Goal: Task Accomplishment & Management: Manage account settings

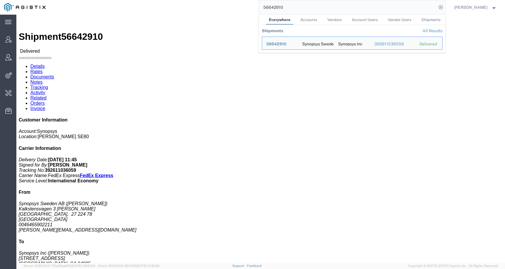
drag, startPoint x: 292, startPoint y: 8, endPoint x: 233, endPoint y: 6, distance: 59.1
click at [233, 6] on div "56642910 Everywhere Accounts Vendors Account Users Vendor Users Shipments Shipm…" at bounding box center [248, 7] width 396 height 15
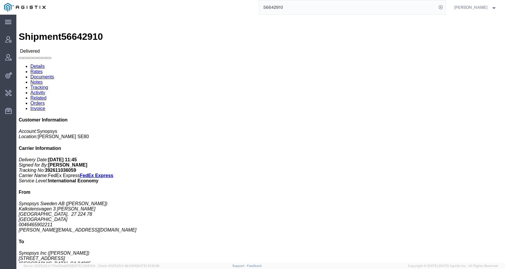
paste input "kippstrucking@gmail.com"
type input "kippstrucking@gmail.com"
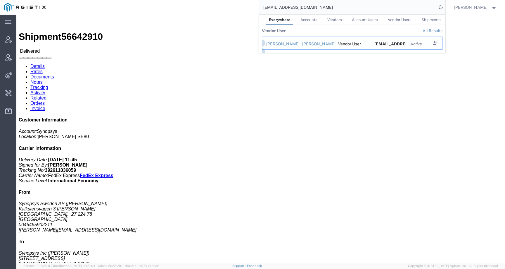
click at [290, 44] on div "Kipp Phillips" at bounding box center [280, 44] width 28 height 6
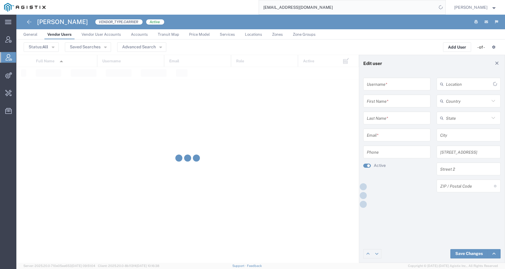
type input "9166776099"
type input "Kipp"
type input "Phillips"
type input "kippstrucking@gmail.com"
type input "916-677-6099"
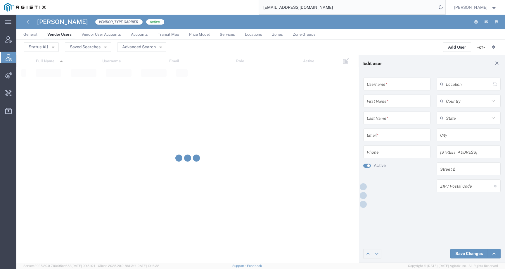
type input "[GEOGRAPHIC_DATA]"
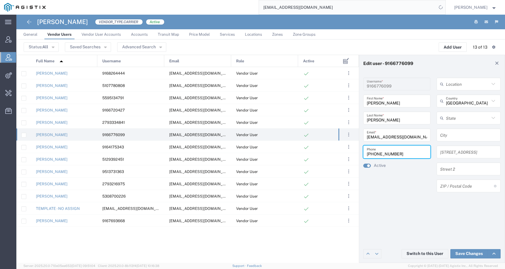
drag, startPoint x: 402, startPoint y: 153, endPoint x: 358, endPoint y: 153, distance: 43.6
click at [358, 153] on div "Edit user - 9166776099 9166776099 Username * Kipp First Name * Phillips Last Na…" at bounding box center [260, 159] width 489 height 208
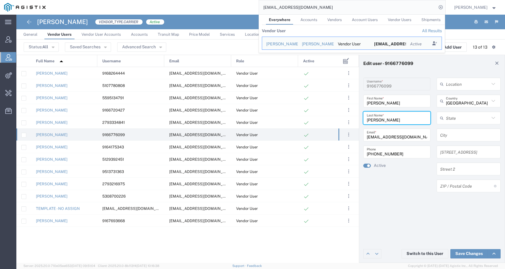
drag, startPoint x: 387, startPoint y: 120, endPoint x: 356, endPoint y: 120, distance: 30.7
click at [356, 120] on div "Edit user - 9166776099 9166776099 Username * Kipp First Name * Phillips Last Na…" at bounding box center [260, 159] width 489 height 208
drag, startPoint x: 331, startPoint y: 6, endPoint x: 246, endPoint y: 6, distance: 84.5
click at [246, 6] on div "kippstrucking@gmail.com Everywhere Accounts Vendors Account Users Vendor Users …" at bounding box center [248, 7] width 396 height 15
paste input "gemma.smith-lyons@syneoshealth"
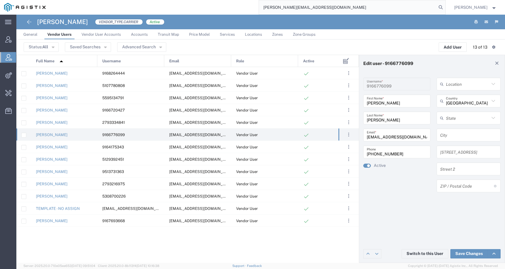
type input "gemma.smith-lyons@syneoshealth.com"
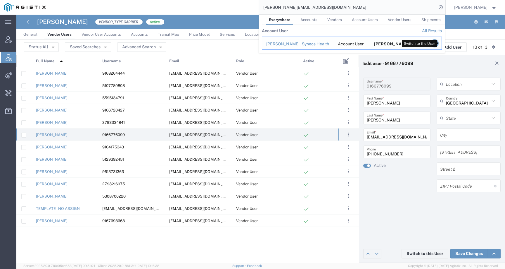
click at [438, 44] on icon "Search Results" at bounding box center [434, 43] width 8 height 8
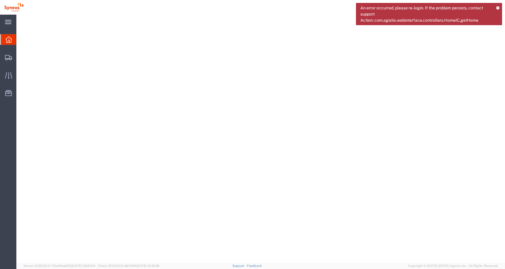
click at [498, 8] on icon at bounding box center [498, 7] width 4 height 3
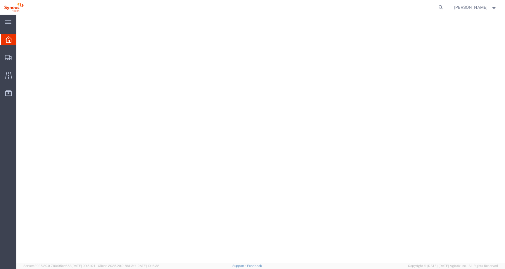
click at [473, 8] on span "[PERSON_NAME]" at bounding box center [470, 7] width 33 height 6
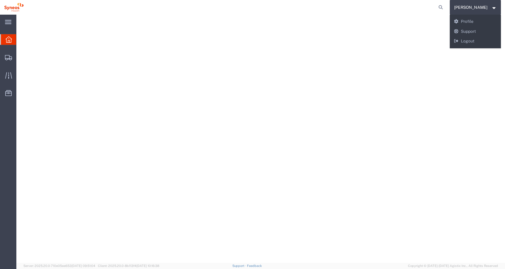
click at [375, 40] on div at bounding box center [261, 141] width 484 height 248
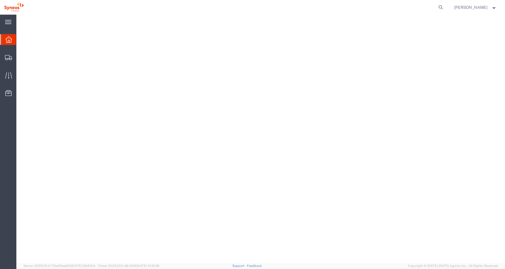
click at [461, 8] on span "[PERSON_NAME]" at bounding box center [470, 7] width 33 height 6
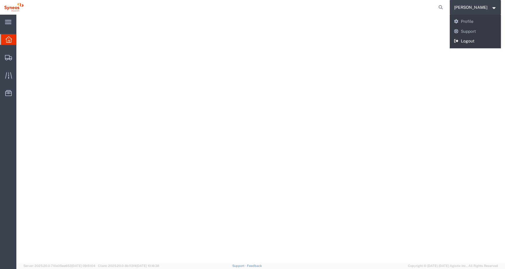
click at [461, 39] on link "Logout" at bounding box center [475, 41] width 51 height 10
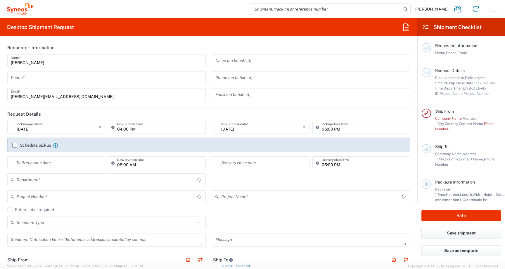
type input "England"
type input "6161"
type input "United Kingdom"
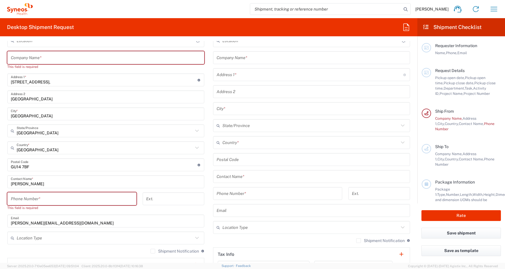
type input "Syneos Health UK Limited"
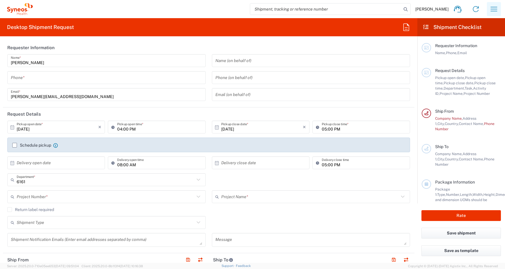
click at [495, 10] on icon "button" at bounding box center [493, 8] width 9 height 9
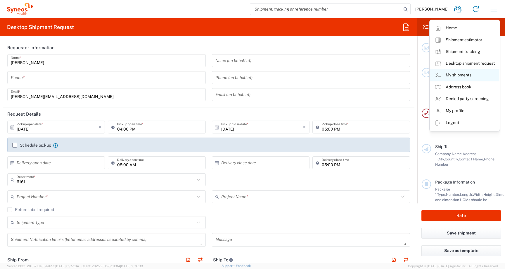
click at [477, 78] on link "My shipments" at bounding box center [465, 75] width 70 height 12
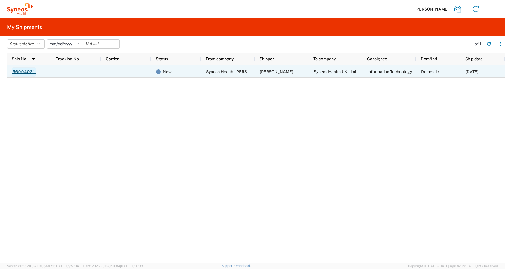
click at [32, 73] on link "56994031" at bounding box center [24, 71] width 24 height 9
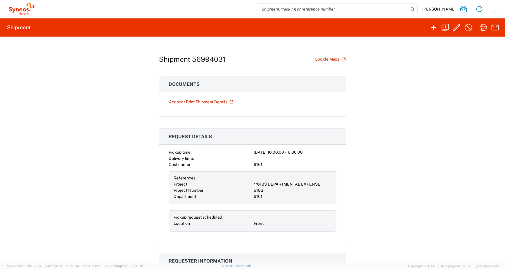
click at [215, 61] on h1 "Shipment 56994031" at bounding box center [192, 59] width 67 height 8
copy h1 "56994031"
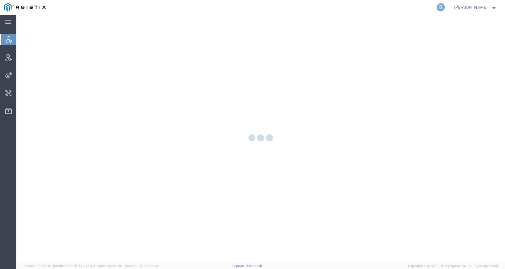
click at [445, 5] on icon at bounding box center [441, 7] width 8 height 8
click at [429, 7] on input "search" at bounding box center [348, 7] width 178 height 14
paste input "56994031"
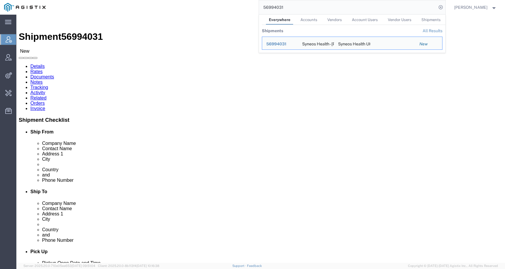
click div "Ship From Syneos Health - [PERSON_NAME] ([PERSON_NAME][GEOGRAPHIC_DATA]) [STREE…"
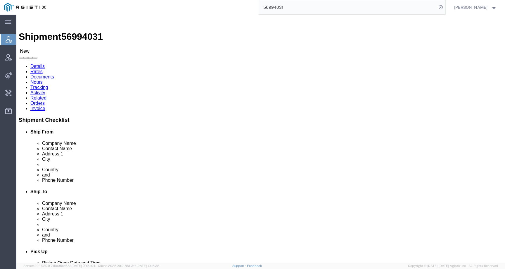
click link "Activity"
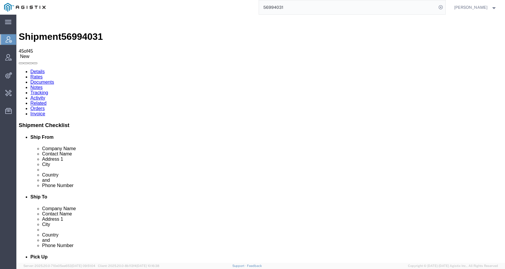
click at [38, 69] on link "Details" at bounding box center [37, 71] width 14 height 5
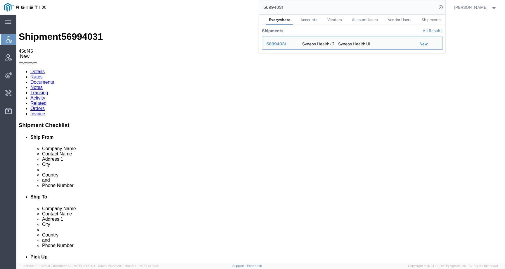
drag, startPoint x: 310, startPoint y: 7, endPoint x: 219, endPoint y: 7, distance: 90.6
click at [219, 7] on div "56994031 Everywhere Accounts Vendors Account Users Vendor Users Shipments Shipm…" at bounding box center [248, 7] width 396 height 15
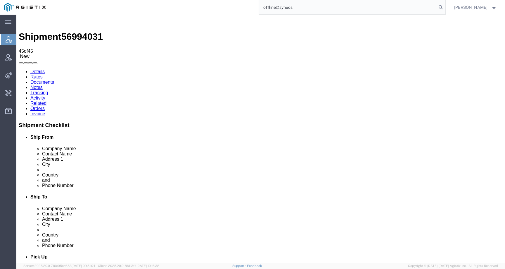
type input "offline@syneos"
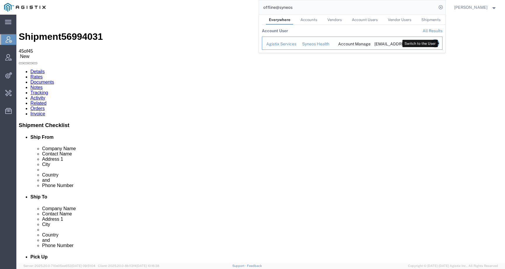
click at [438, 44] on icon "Search Results" at bounding box center [435, 43] width 8 height 8
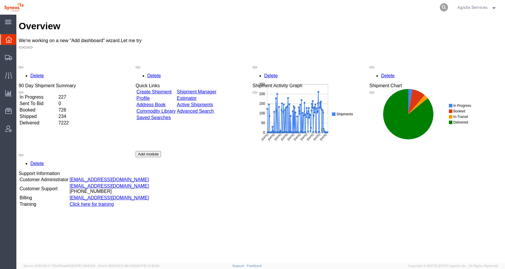
click at [440, 9] on icon at bounding box center [444, 7] width 8 height 8
click at [422, 9] on input "search" at bounding box center [351, 7] width 178 height 14
paste input "56994031"
type input "56994031"
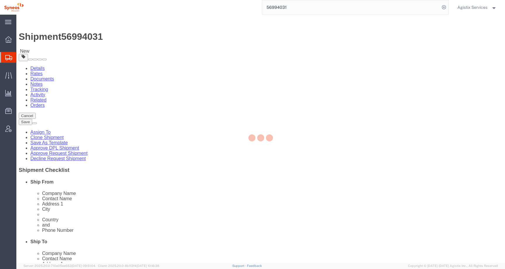
select select
select select "61570"
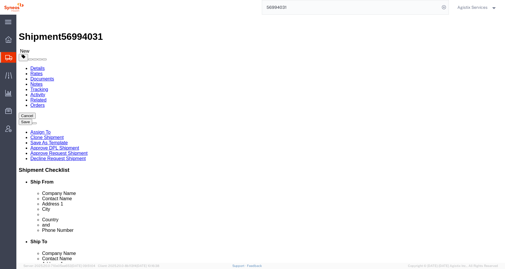
click link "Clone Shipment"
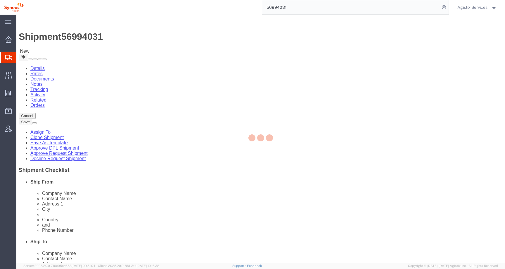
select select "61570"
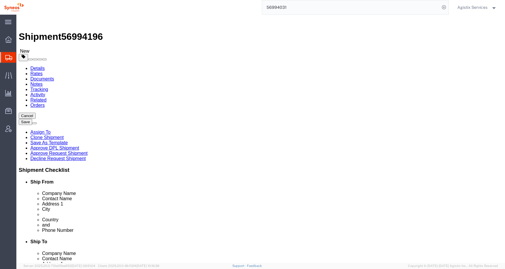
click input "checkbox"
checkbox input "false"
drag, startPoint x: 162, startPoint y: 210, endPoint x: 77, endPoint y: 209, distance: 85.4
click div "gemma.smith-lyons@syneoshealth.com"
drag, startPoint x: 119, startPoint y: 121, endPoint x: 65, endPoint y: 121, distance: 53.5
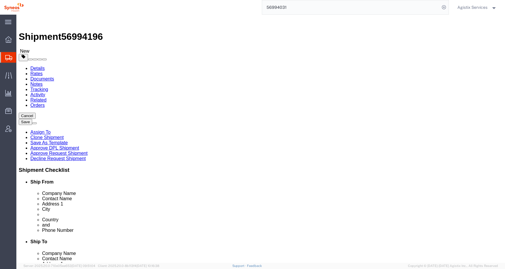
click div "Gemma Smith-Lyons"
drag, startPoint x: 103, startPoint y: 119, endPoint x: 56, endPoint y: 118, distance: 46.8
click div "Contact Name KATE TEST K"
type input "KATE TEST"
drag, startPoint x: 310, startPoint y: 120, endPoint x: 230, endPoint y: 120, distance: 80.7
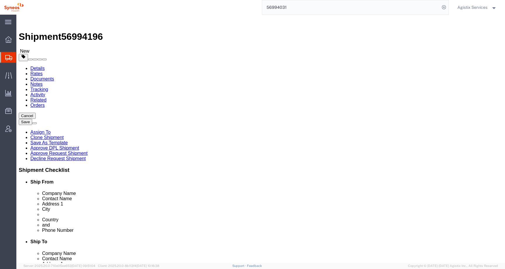
click div "Contact Name Information Technology"
paste input "KATE TEST"
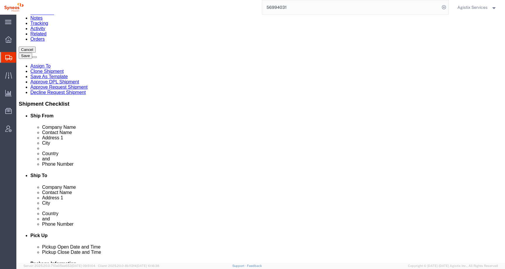
scroll to position [67, 0]
type input "KATE TEST"
drag, startPoint x: 121, startPoint y: 135, endPoint x: 66, endPoint y: 133, distance: 55.0
click div "07811459607"
click input "07811459607"
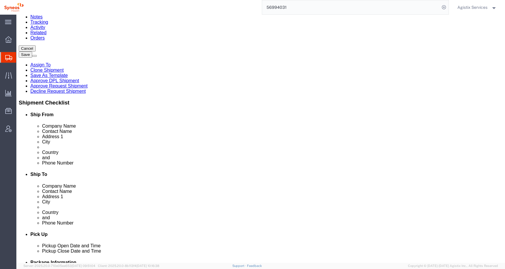
drag, startPoint x: 113, startPoint y: 128, endPoint x: 61, endPoint y: 128, distance: 52.3
click div "Phone Number 07811459607"
drag, startPoint x: 122, startPoint y: 130, endPoint x: 39, endPoint y: 130, distance: 83.9
click div "Phone Number 07811459607"
type input "555-5554-5555"
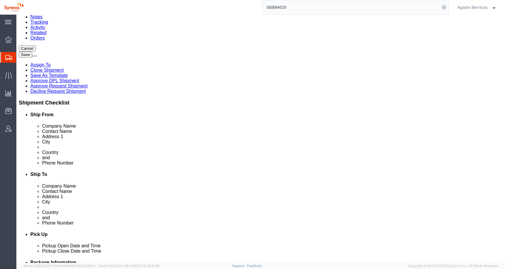
drag, startPoint x: 112, startPoint y: 132, endPoint x: 61, endPoint y: 132, distance: 51.2
click div "Phone Number 555-5554-5555 7"
drag, startPoint x: 297, startPoint y: 129, endPoint x: 219, endPoint y: 129, distance: 77.8
click div "Phone Number 01276 713 000"
paste input "555-5554-5555"
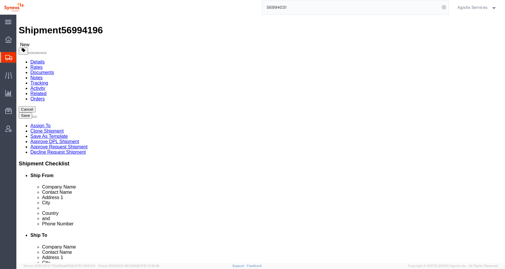
scroll to position [0, 0]
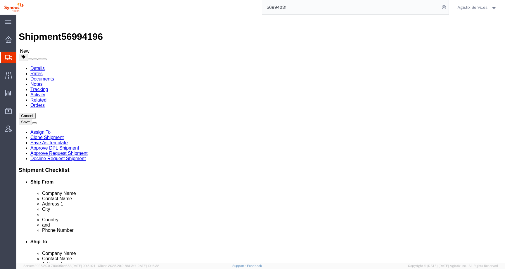
type input "555-5554-5555"
click link "Package Information"
click button "Rate Shipment"
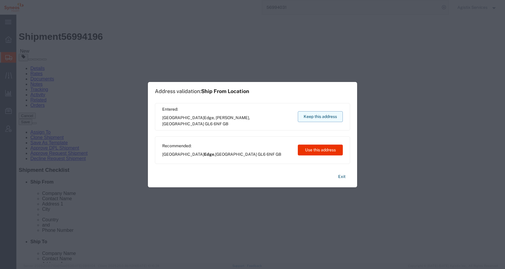
click at [308, 119] on button "Keep this address" at bounding box center [320, 116] width 45 height 11
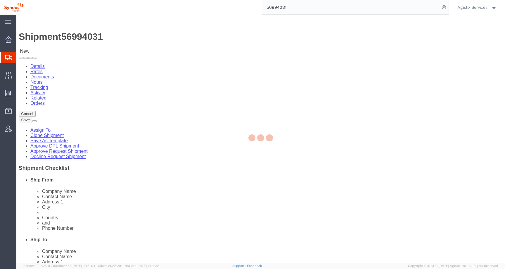
select select "61570"
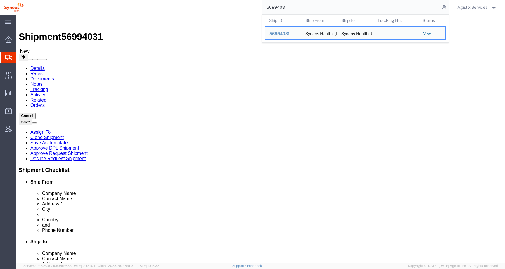
click at [291, 2] on input "56994031" at bounding box center [351, 7] width 178 height 14
click at [4, 58] on div at bounding box center [8, 57] width 16 height 11
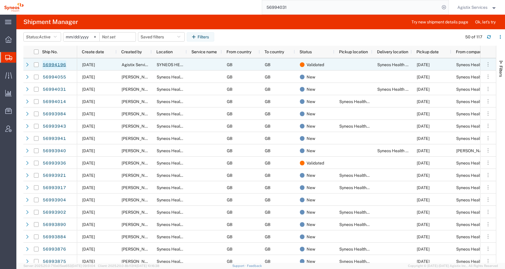
click at [51, 65] on link "56994196" at bounding box center [54, 64] width 24 height 9
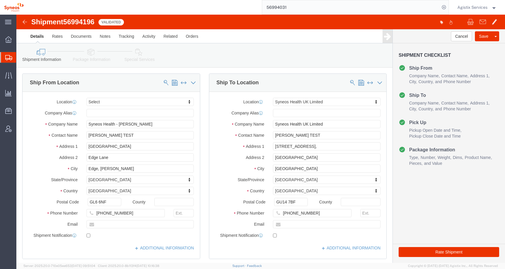
select select
select select "61570"
click icon
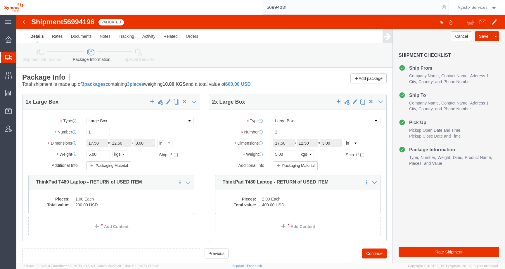
click at [443, 6] on icon at bounding box center [444, 7] width 8 height 8
click icon
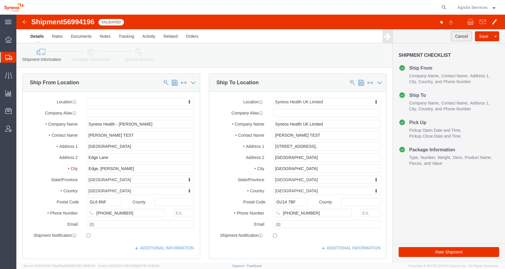
click button "Cancel"
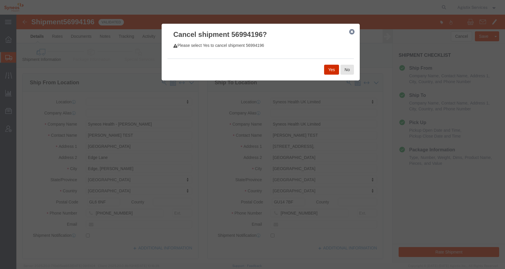
click button "Yes"
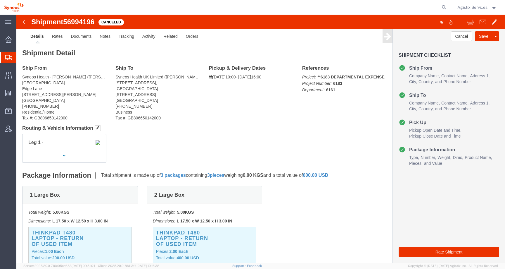
click at [470, 6] on span "Agistix Services" at bounding box center [472, 7] width 30 height 6
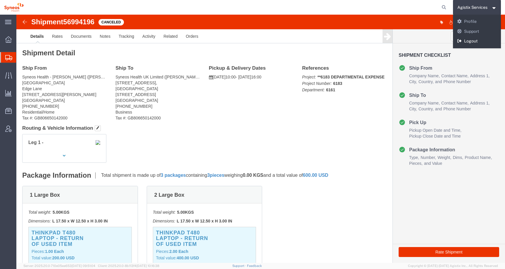
click at [463, 39] on link "Logout" at bounding box center [477, 41] width 48 height 10
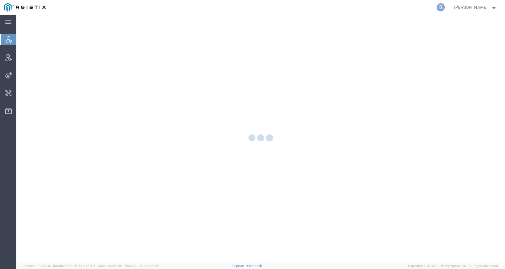
click at [445, 6] on icon at bounding box center [441, 7] width 8 height 8
click at [417, 13] on input "search" at bounding box center [348, 7] width 178 height 14
click at [416, 11] on input "search" at bounding box center [348, 7] width 178 height 14
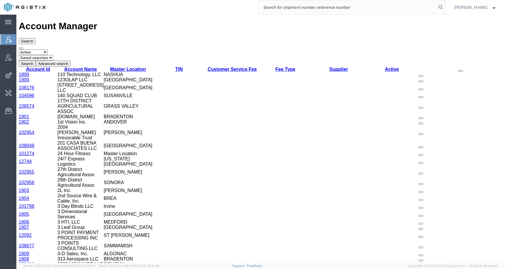
paste input "2701151333"
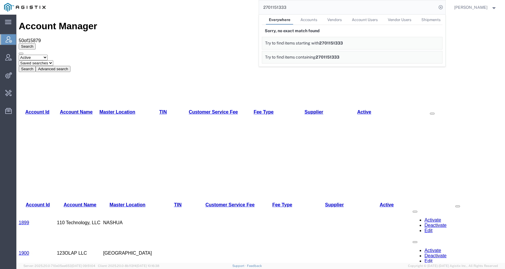
drag, startPoint x: 301, startPoint y: 7, endPoint x: 239, endPoint y: 7, distance: 62.0
click at [239, 7] on div "2701151333 Everywhere Accounts Vendors Account Users Vendor Users Shipments Sor…" at bounding box center [248, 7] width 396 height 15
paste input "56342476"
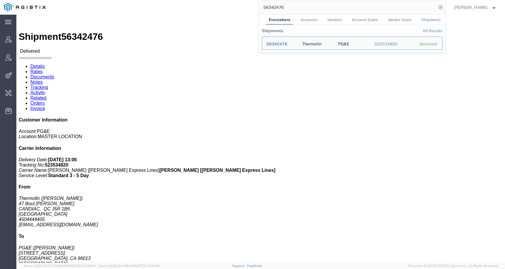
click at [280, 11] on input "56342476" at bounding box center [348, 7] width 178 height 14
paste input "SLAX01030638"
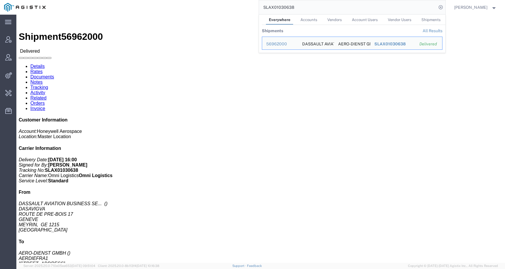
click div "Leg 1 - Air Departure Port: CHGVA Arrival Port: DEFRA"
drag, startPoint x: 320, startPoint y: 8, endPoint x: 226, endPoint y: 5, distance: 94.5
click at [226, 5] on div "SLAX01030638 Everywhere Accounts Vendors Account Users Vendor Users Shipments S…" at bounding box center [248, 7] width 396 height 15
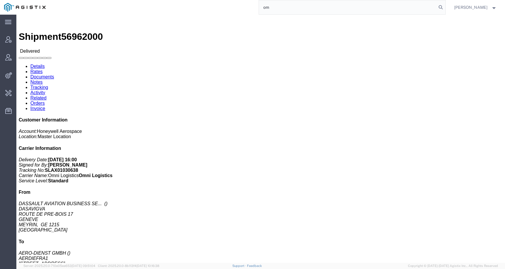
type input "o"
type input "offline@omni"
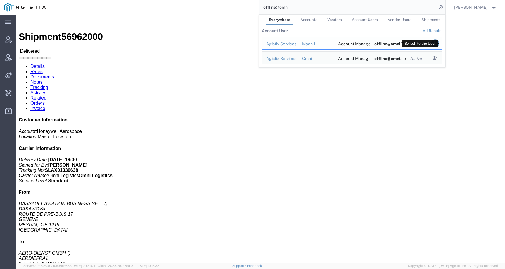
click at [439, 43] on icon "Search Results" at bounding box center [435, 43] width 8 height 8
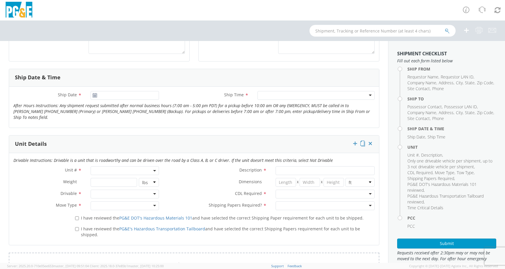
scroll to position [219, 0]
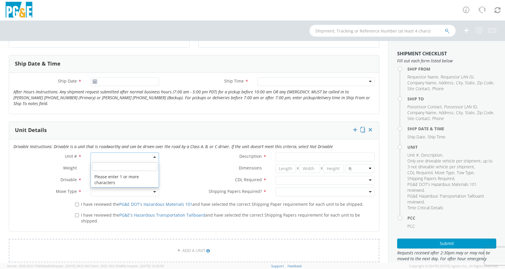
click at [113, 152] on span at bounding box center [125, 156] width 68 height 9
click at [110, 165] on span at bounding box center [125, 166] width 68 height 11
click at [110, 162] on input "search" at bounding box center [124, 166] width 65 height 9
paste input "B28068"
type input "B28068"
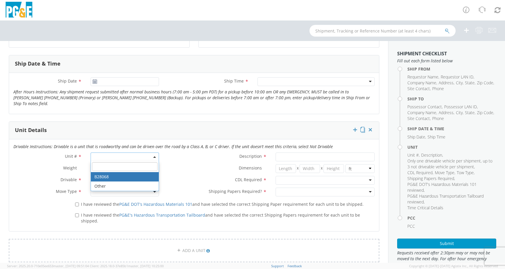
select select "B28068"
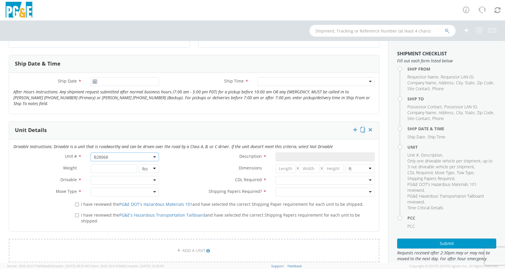
type input "TRUCK; MATERIAL HANDLER: 39` - 59` 4X2"
type input "56000"
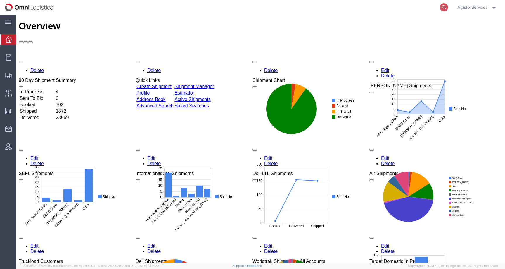
click at [443, 6] on icon at bounding box center [444, 7] width 8 height 8
click at [431, 6] on input "search" at bounding box center [351, 7] width 178 height 14
paste input "SLAX01030638"
type input "SLAX01030638"
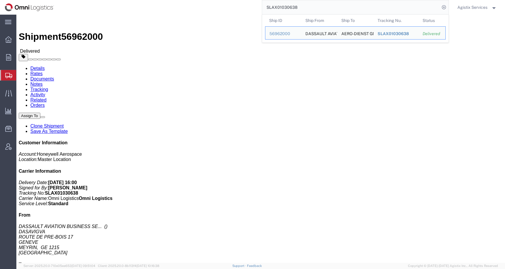
click div "Leg 1 - Air Departure Port: CHGVA Arrival Port: DEFRA"
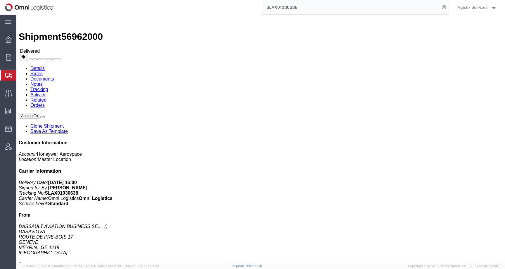
click at [288, 7] on input "SLAX01030638" at bounding box center [351, 7] width 178 height 14
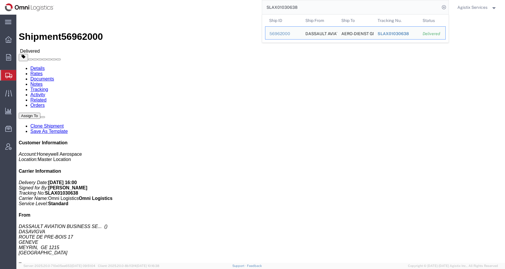
click div "Leg 1 - Air Departure Port: CHGVA Arrival Port: DEFRA"
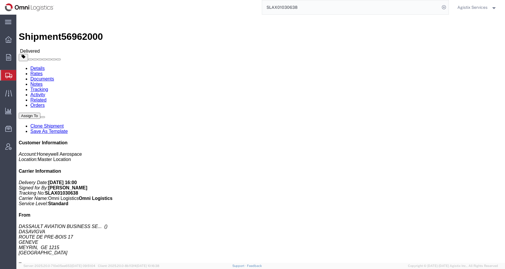
click span "button"
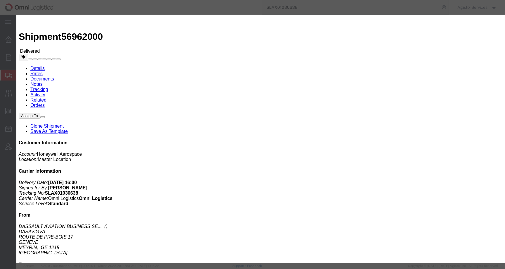
click button "Add another reference"
click select "Select Account Type Activity ID Airline Appointment Number ASN Batch Request # …"
select select "BOL"
click select "Select Account Type Activity ID Airline Appointment Number ASN Batch Request # …"
click input "text"
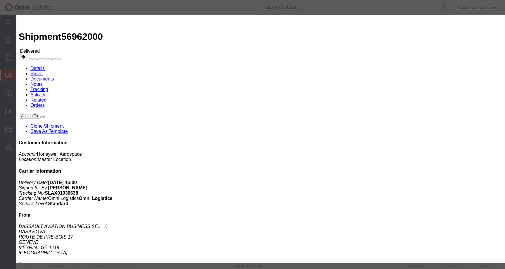
paste input "SLAX01030638"
type input "SLAX01030638"
click button "Save"
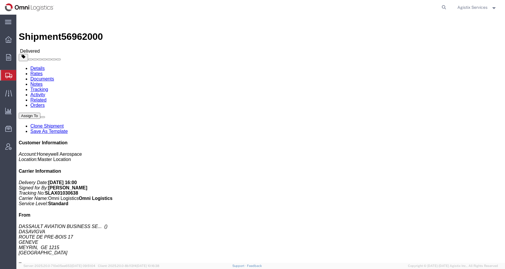
click at [482, 10] on span "Agistix Services" at bounding box center [472, 7] width 30 height 6
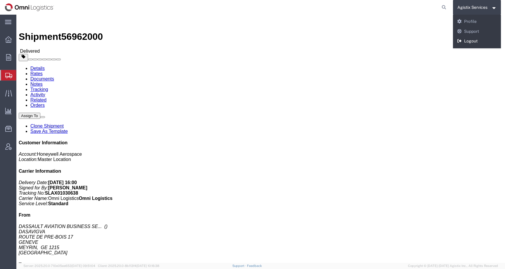
click at [461, 38] on link "Logout" at bounding box center [477, 41] width 48 height 10
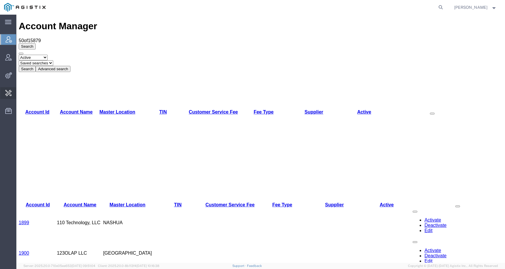
click at [0, 0] on span "Invoice Sending" at bounding box center [0, 0] width 0 height 0
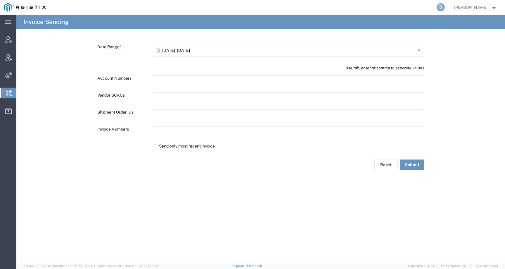
click at [445, 7] on icon at bounding box center [441, 7] width 8 height 8
click at [431, 8] on input "search" at bounding box center [348, 7] width 178 height 14
paste input "SLAX01030638"
type input "SLAX01030638"
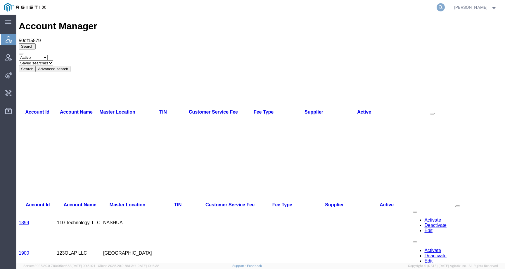
click at [445, 5] on icon at bounding box center [441, 7] width 8 height 8
click at [432, 13] on input "search" at bounding box center [348, 7] width 178 height 14
click at [430, 10] on input "search" at bounding box center [348, 7] width 178 height 14
paste input "Mark W Seimeit Trucking"
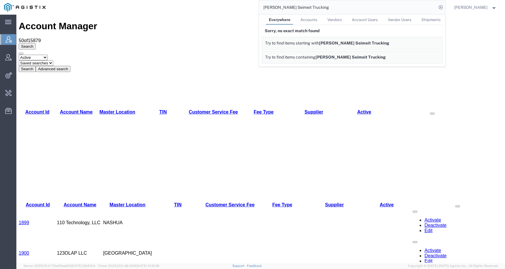
drag, startPoint x: 329, startPoint y: 7, endPoint x: 247, endPoint y: 8, distance: 81.9
click at [247, 8] on div "Mark W Seimeit Trucking Everywhere Accounts Vendors Account Users Vendor Users …" at bounding box center [248, 7] width 396 height 15
paste input "(916) 677-6099"
drag, startPoint x: 312, startPoint y: 7, endPoint x: 213, endPoint y: 13, distance: 99.5
click at [213, 13] on div "(916) 677-6099 Everywhere Accounts Vendors Account Users Vendor Users Shipments…" at bounding box center [248, 7] width 396 height 15
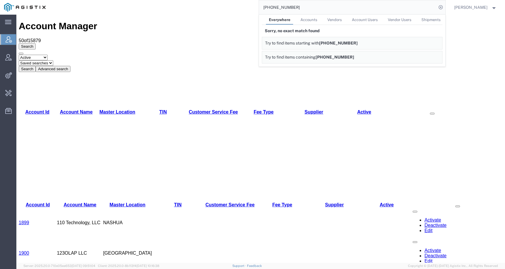
paste input "kippstrucking@gmail.com"
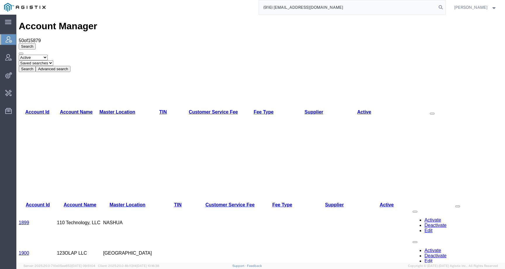
drag, startPoint x: 342, startPoint y: 10, endPoint x: 247, endPoint y: 7, distance: 94.5
click at [247, 7] on div "(916) 677-6099kippstrucking@gmail.com" at bounding box center [248, 7] width 396 height 15
paste input "search"
type input "kippstrucking@gmail.com"
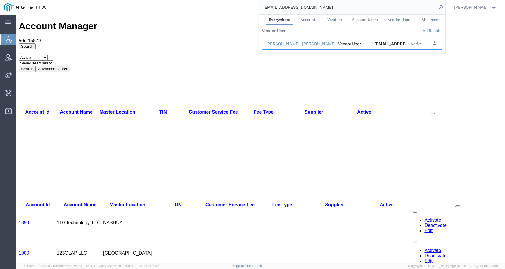
click at [278, 39] on td "Kipp Phillips" at bounding box center [280, 43] width 36 height 13
click at [279, 47] on div "Kipp Phillips" at bounding box center [280, 44] width 28 height 6
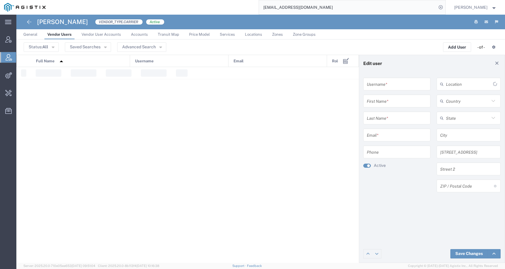
type input "9166776099"
type input "Kipp"
type input "Phillips"
type input "kippstrucking@gmail.com"
type input "916-677-6099"
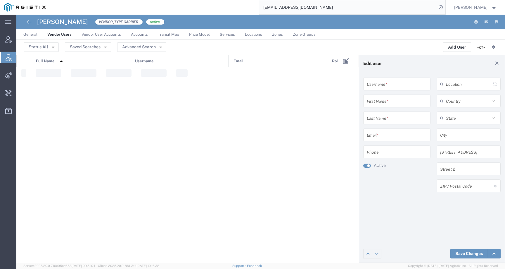
type input "[GEOGRAPHIC_DATA]"
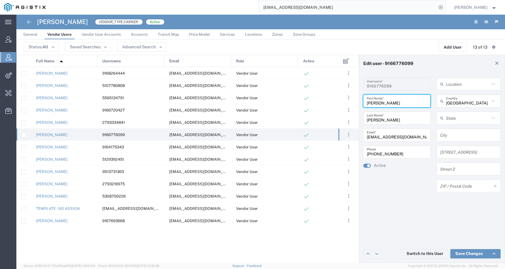
drag, startPoint x: 378, startPoint y: 106, endPoint x: 364, endPoint y: 106, distance: 13.7
click at [364, 106] on div "Kipp First Name *" at bounding box center [396, 100] width 67 height 13
drag, startPoint x: 386, startPoint y: 119, endPoint x: 348, endPoint y: 120, distance: 38.0
click at [348, 120] on div "Edit user - 9166776099 9166776099 Username * Kipp First Name * Phillips Last Na…" at bounding box center [260, 159] width 489 height 208
click at [31, 36] on span "General" at bounding box center [30, 34] width 14 height 4
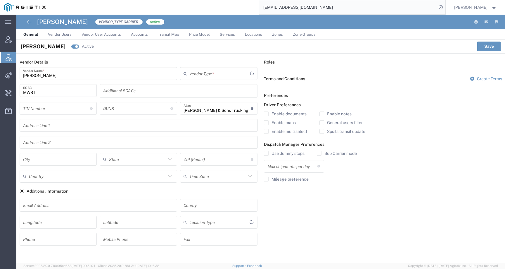
type input "Carrier"
type input "1"
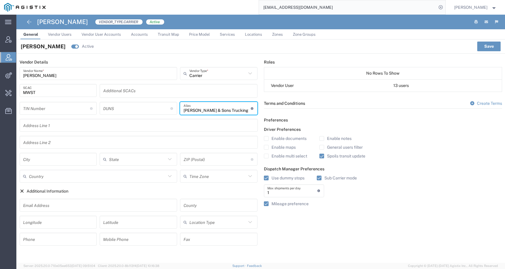
drag, startPoint x: 234, startPoint y: 110, endPoint x: 182, endPoint y: 110, distance: 52.0
click at [182, 110] on div "Bowman & Sons Trucking Alias A unique name to use for company quick identificat…" at bounding box center [218, 108] width 77 height 13
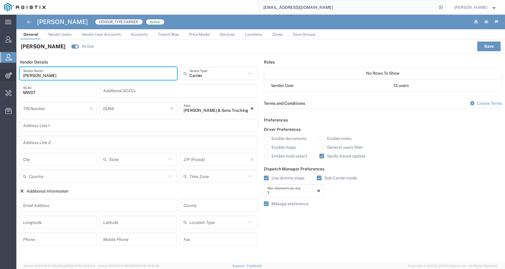
drag, startPoint x: 58, startPoint y: 78, endPoint x: 11, endPoint y: 79, distance: 47.1
click at [11, 79] on div "main_menu Created with Sketch. Collapse Menu Account Manager Vendor Manager Int…" at bounding box center [252, 142] width 505 height 254
drag, startPoint x: 63, startPoint y: 75, endPoint x: 20, endPoint y: 75, distance: 42.7
click at [20, 75] on div "Mark W Seimeit Vendor Name *" at bounding box center [99, 73] width 158 height 13
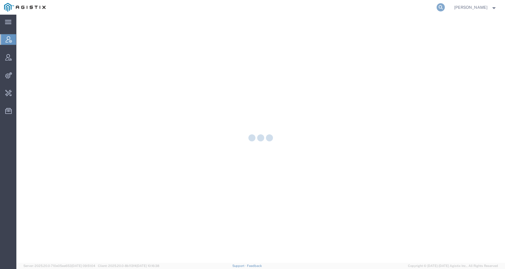
click at [445, 8] on icon at bounding box center [441, 7] width 8 height 8
click at [436, 9] on input "search" at bounding box center [348, 7] width 178 height 14
paste input "56994031"
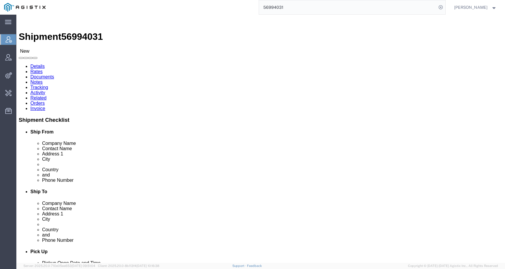
drag, startPoint x: 304, startPoint y: 10, endPoint x: 247, endPoint y: 0, distance: 58.4
click at [247, 0] on div "56994031" at bounding box center [248, 7] width 396 height 15
type input "i"
type input "offline@syneos"
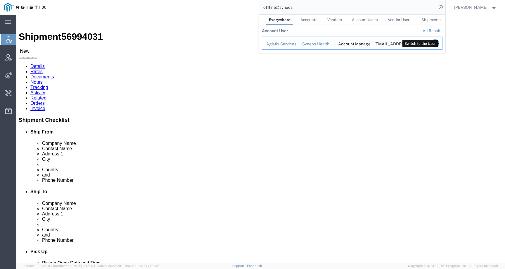
click at [439, 43] on icon "Search Results" at bounding box center [435, 43] width 8 height 8
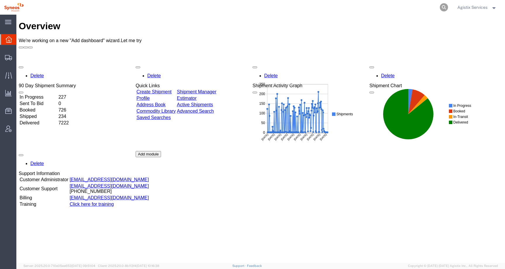
click at [446, 8] on icon at bounding box center [444, 7] width 8 height 8
click at [428, 10] on input "search" at bounding box center [351, 7] width 178 height 14
paste input "56994031"
type input "56994031"
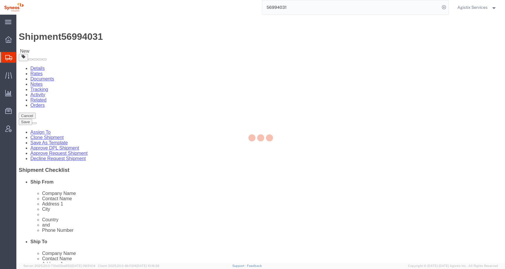
select select
select select "61570"
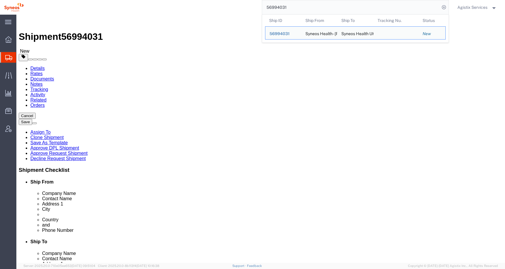
click icon
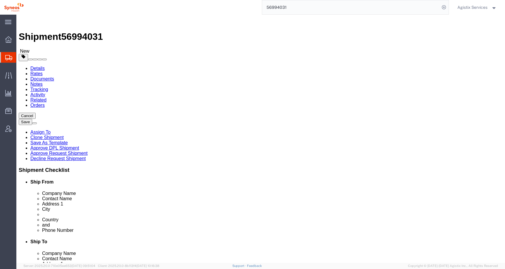
click at [469, 8] on span "Agistix Services" at bounding box center [472, 7] width 30 height 6
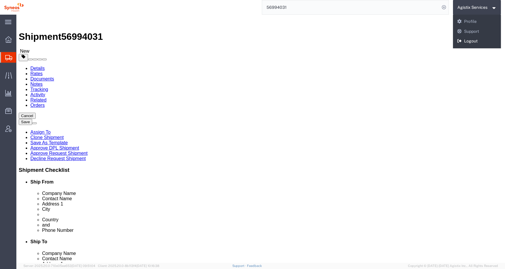
click at [466, 41] on link "Logout" at bounding box center [477, 41] width 48 height 10
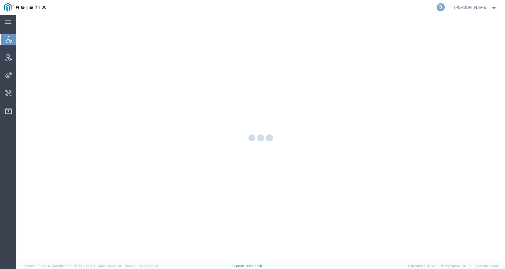
click at [445, 7] on icon at bounding box center [441, 7] width 8 height 8
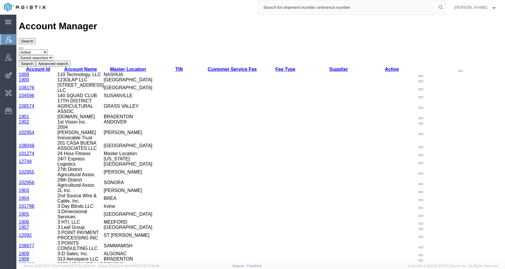
click at [429, 7] on input "search" at bounding box center [348, 7] width 178 height 14
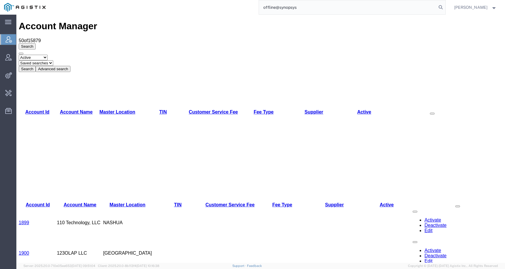
type input "offline@synopsys"
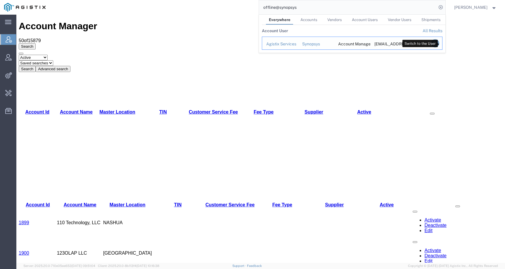
click at [439, 42] on icon "Search Results" at bounding box center [435, 43] width 8 height 8
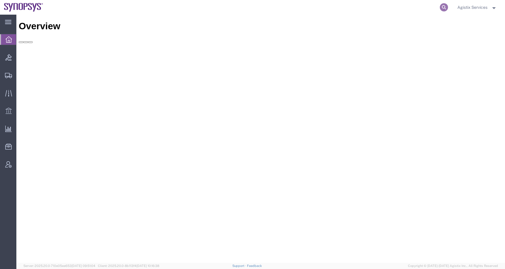
click at [446, 7] on icon at bounding box center [444, 7] width 8 height 8
click at [425, 8] on input "search" at bounding box center [351, 7] width 178 height 14
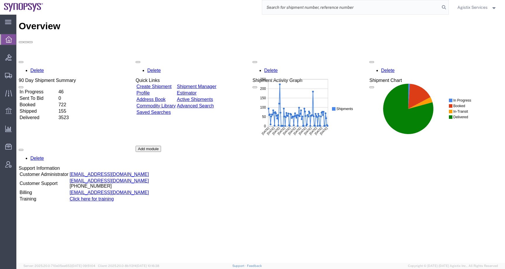
paste input "56964676"
type input "56964676"
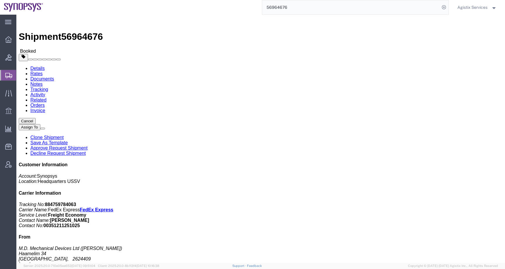
click span "button"
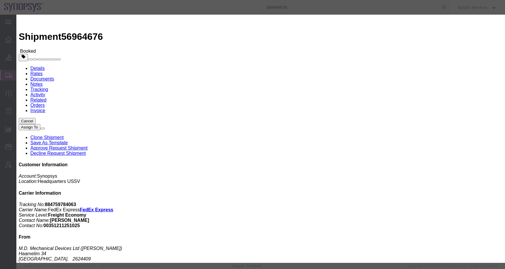
click div "[DATE] 6:16 PM"
click input "6:16 PM"
click input "10:16 PM"
click input "10:16 AM"
type input "10:00 AM"
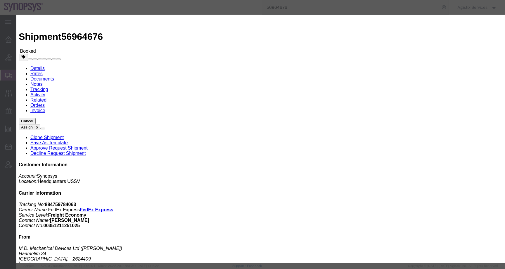
click button "Apply"
click div "Oct 02 2025 11:00 AM"
click input "2:00 AM"
type input "2:00 PM"
click button "Apply"
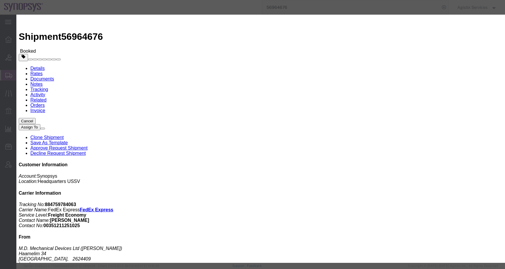
click button "Save"
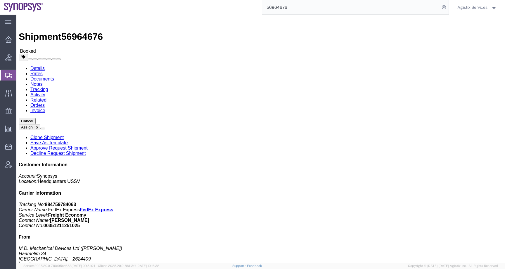
click icon "button"
click span "button"
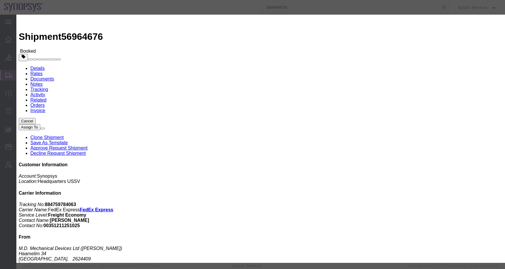
click div "Sep 29 2025 6:16 PM"
click input "6:16 PM"
click input "10:16 PM"
type input "10:00 AM"
click div "Open Time 10:00 AM Oct 02 2025 6:16 PM - Oct 02 2025 6:16 PM Cancel Apply"
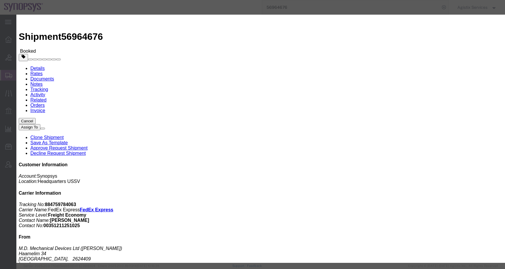
click button "Apply"
click div "Oct 02 2025 11:00 AM"
click input "2:00 AM"
type input "2:00 PM"
click button "Apply"
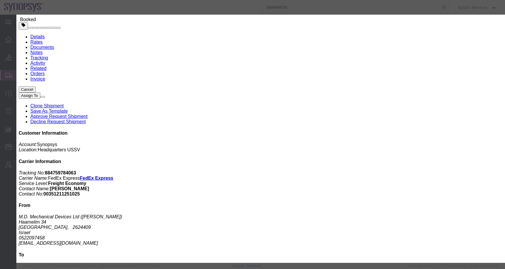
scroll to position [32, 0]
click button "Save"
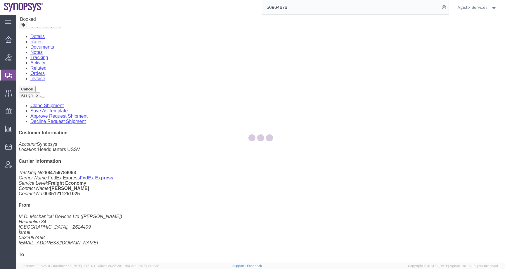
click at [349, 30] on div at bounding box center [260, 139] width 489 height 248
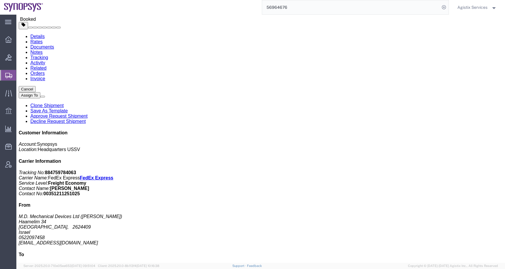
click icon "button"
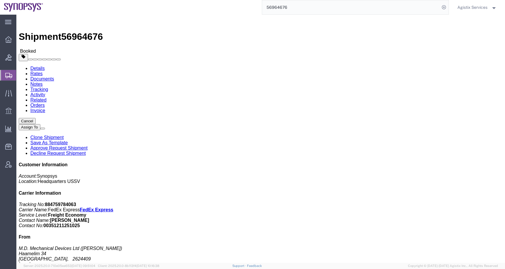
click span "button"
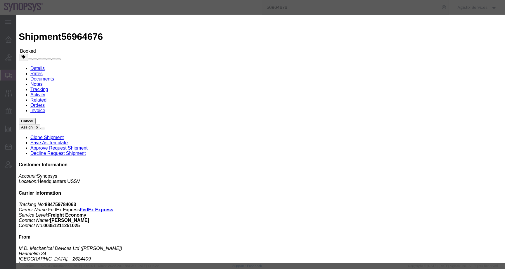
click div "Pickup Start Date Pickup Start Time Pickup Open Date and Time Sep 29 2025 6:16 …"
click div "Sep 29 2025 6:16 PM"
click input "6:16 PM"
click input "10:16 PM"
click input "10:06 AM"
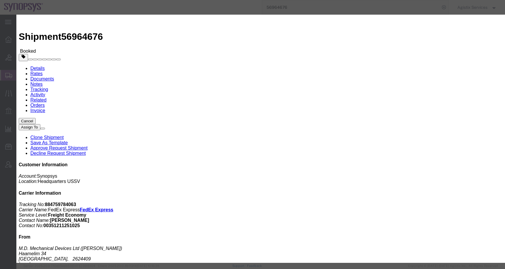
type input "10:00 AM"
click button "Apply"
click div "Oct 02 2025 11:00 AM"
click input "2:00 AM"
type input "2:00 PM"
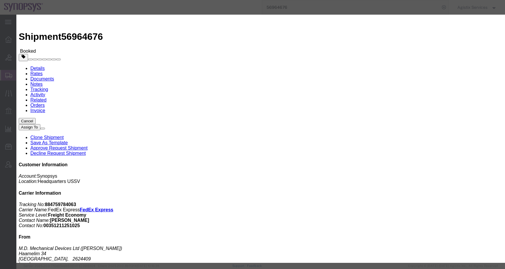
click button "Apply"
click button "Save"
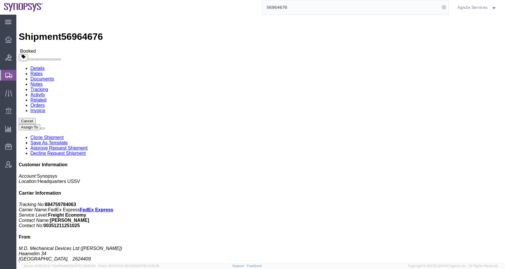
drag, startPoint x: 153, startPoint y: 32, endPoint x: 304, endPoint y: 32, distance: 151.1
click div "weight.value missing or invalid (FedEx error code 5015) [Error Id : Z1xF1A]"
copy form "weight.value missing or invalid (FedEx error code 5015) [Error Id : Z1xF1A]"
click icon "button"
click at [472, 9] on span "Agistix Services" at bounding box center [472, 7] width 30 height 6
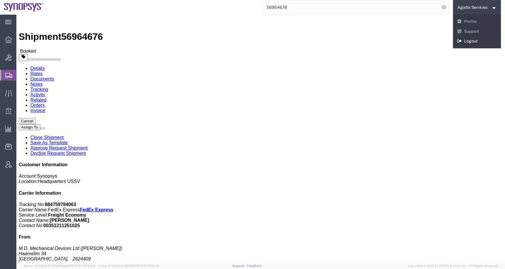
click at [467, 44] on link "Logout" at bounding box center [477, 41] width 48 height 10
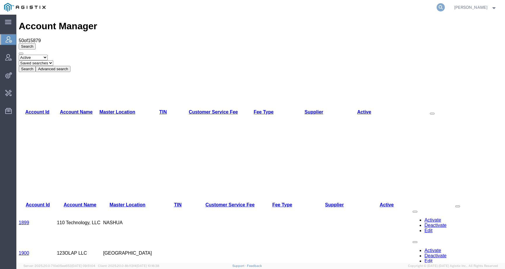
click at [445, 6] on icon at bounding box center [441, 7] width 8 height 8
click at [433, 6] on input "search" at bounding box center [348, 7] width 178 height 14
paste input "56978239"
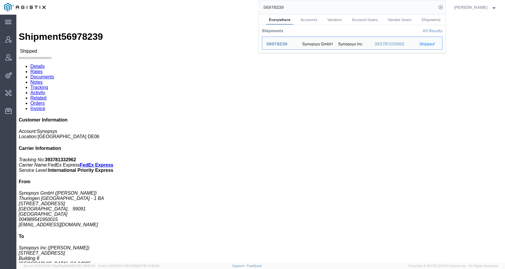
click div "Leg 1 - Small Parcel"
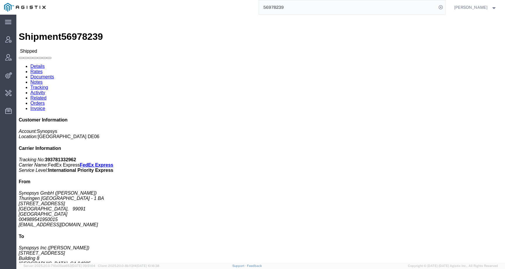
click link "Activity"
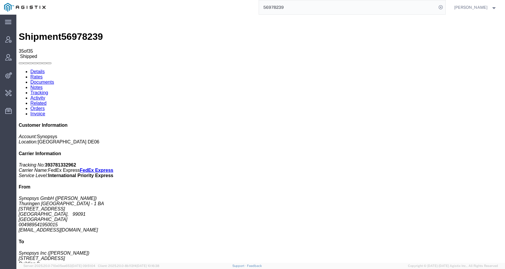
click at [54, 80] on link "Documents" at bounding box center [42, 82] width 24 height 5
click at [45, 95] on link "Activity" at bounding box center [37, 97] width 15 height 5
click at [36, 69] on link "Details" at bounding box center [37, 71] width 14 height 5
click h3 "DDR4 SDRAM 288-Pin Non-ECC UDIMM VR9MU2G6428JBPNH"
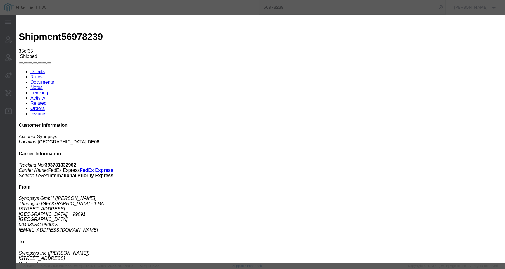
drag, startPoint x: 195, startPoint y: 95, endPoint x: 269, endPoint y: 112, distance: 75.2
click div "Product Name: DDR4 SDRAM 288-Pin Non-ECC UDIMM VR9MU2G6428JBPNH Pieces: 2.00 Ea…"
click icon "button"
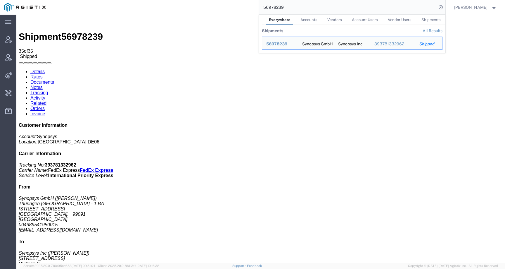
drag, startPoint x: 298, startPoint y: 7, endPoint x: 222, endPoint y: 3, distance: 76.4
click at [222, 3] on div "56978239 Everywhere Accounts Vendors Account Users Vendor Users Shipments Shipm…" at bounding box center [248, 7] width 396 height 15
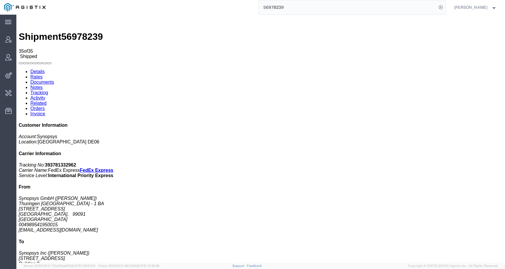
paste input "94031"
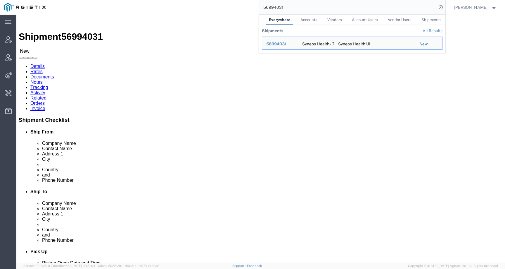
click address "Syneos Health UK Limited (Information Technology) 1 Pinehurst Road, Farnborough…"
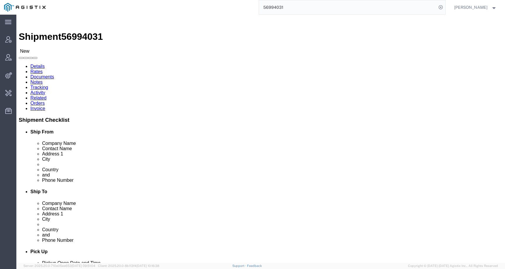
click link "Activity"
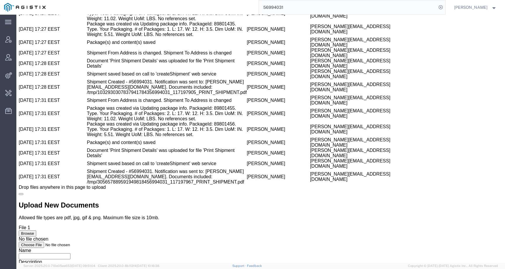
scroll to position [1164, 0]
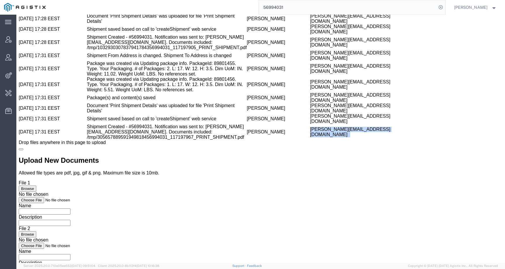
drag, startPoint x: 225, startPoint y: 236, endPoint x: 308, endPoint y: 236, distance: 83.0
click at [310, 140] on td "[PERSON_NAME][EMAIL_ADDRESS][DOMAIN_NAME]" at bounding box center [364, 132] width 109 height 16
copy td "[PERSON_NAME][EMAIL_ADDRESS][DOMAIN_NAME]"
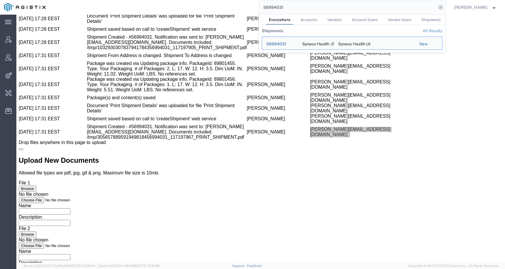
drag, startPoint x: 297, startPoint y: 7, endPoint x: 257, endPoint y: 6, distance: 40.1
click at [257, 7] on div "56994031 Everywhere Accounts Vendors Account Users Vendor Users Shipments Shipm…" at bounding box center [248, 7] width 396 height 15
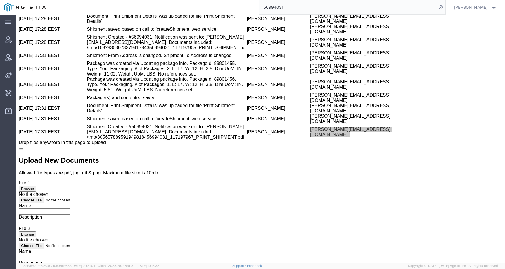
paste input "[PERSON_NAME][EMAIL_ADDRESS][DOMAIN_NAME]"
type input "[PERSON_NAME][EMAIL_ADDRESS][DOMAIN_NAME]"
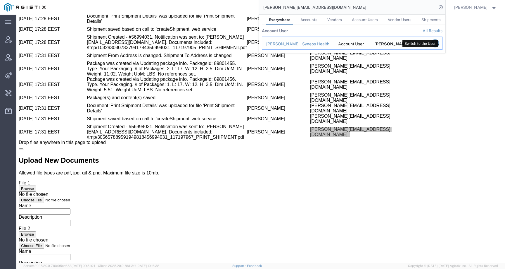
click at [439, 44] on icon "Search Results" at bounding box center [435, 43] width 8 height 8
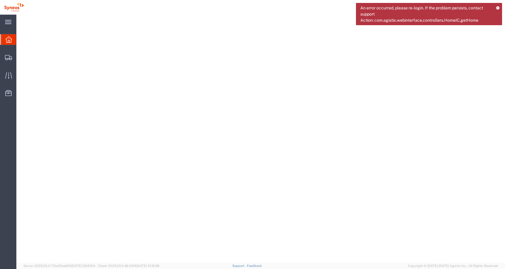
click at [498, 6] on icon at bounding box center [498, 7] width 4 height 3
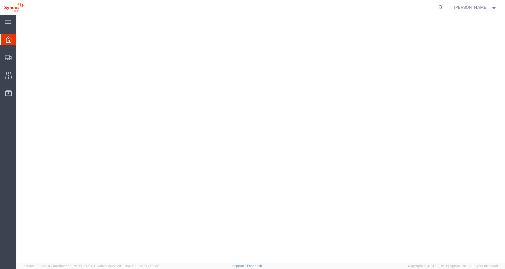
click at [484, 8] on span "[PERSON_NAME]" at bounding box center [470, 7] width 33 height 6
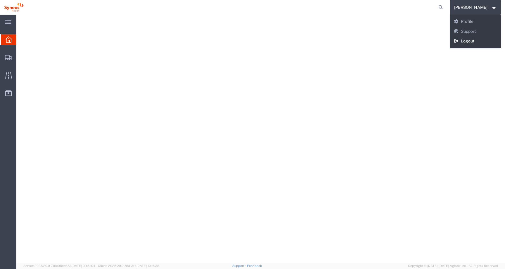
click at [470, 41] on link "Logout" at bounding box center [475, 41] width 51 height 10
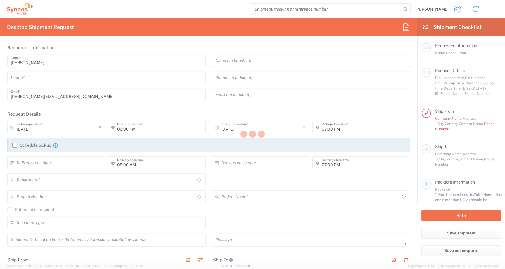
type input "[GEOGRAPHIC_DATA]"
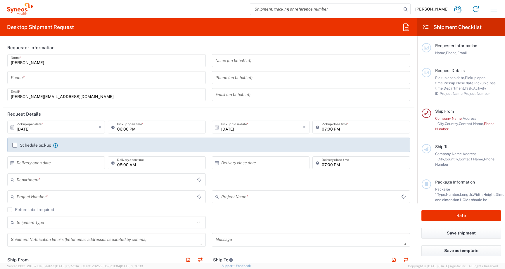
type input "6161"
type input "[GEOGRAPHIC_DATA]"
type input "Syneos Health UK Limited"
click at [284, 5] on input "search" at bounding box center [325, 9] width 151 height 11
paste input "56994031"
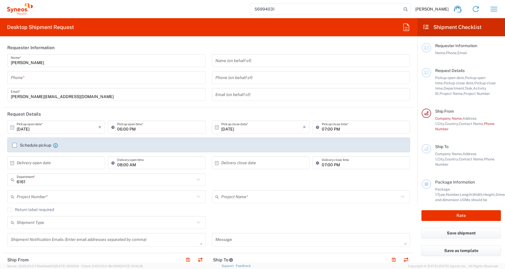
type input "56994031"
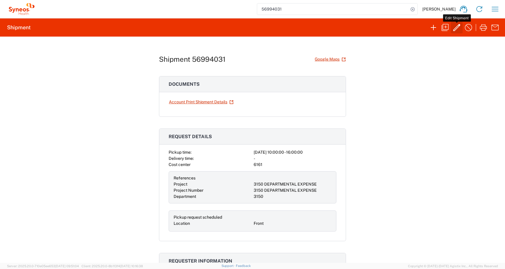
click at [455, 32] on icon "button" at bounding box center [456, 27] width 9 height 9
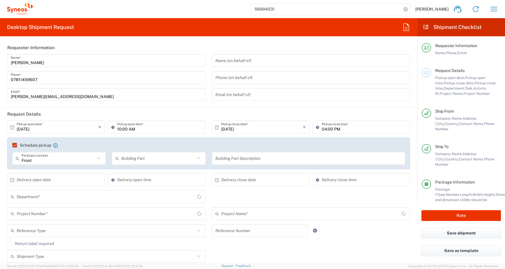
type input "Your Packaging"
type input "England"
type input "[GEOGRAPHIC_DATA]"
type input "3150 DEPARTMENTAL EXPENSE"
type input "Your Packaging"
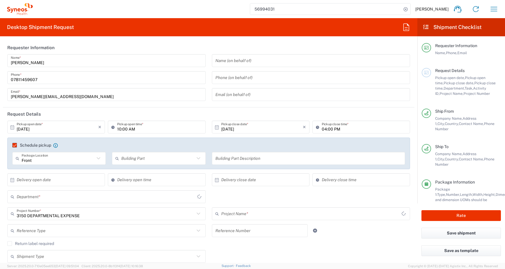
type input "3150 DEPARTMENTAL EXPENSE"
type input "3150"
click at [229, 181] on input "text" at bounding box center [262, 180] width 82 height 10
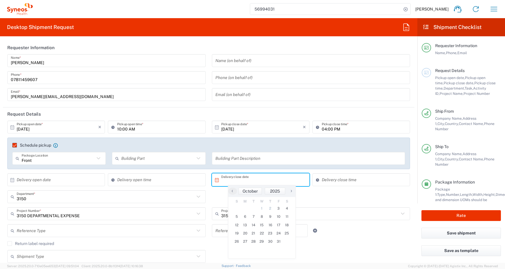
click at [320, 193] on div "3150 Department * 3150 3000 3100 3109 3110 3111 3112 3125 3130 3135 3136 3155 3…" at bounding box center [208, 198] width 409 height 17
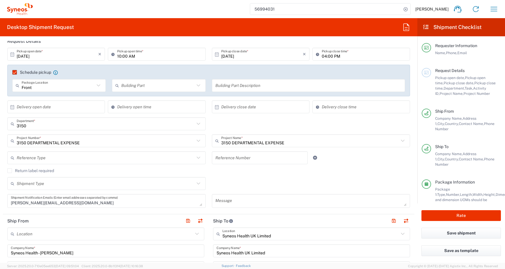
scroll to position [72, 0]
click at [75, 107] on input "text" at bounding box center [58, 107] width 82 height 10
click at [252, 122] on div "3150 Department * 3150 3000 3100 3109 3110 3111 3112 3125 3130 3135 3136 3155 3…" at bounding box center [208, 126] width 409 height 17
click at [239, 162] on input "text" at bounding box center [259, 158] width 89 height 10
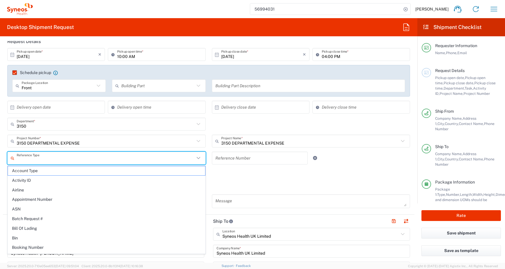
click at [141, 156] on input "text" at bounding box center [106, 158] width 178 height 10
click at [272, 174] on div "Return label required" at bounding box center [208, 172] width 403 height 9
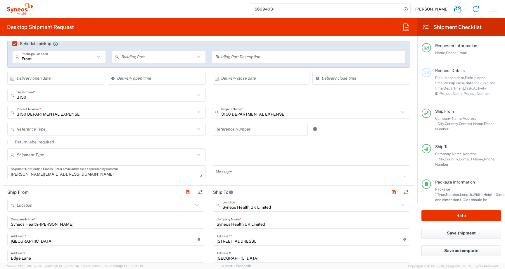
scroll to position [103, 0]
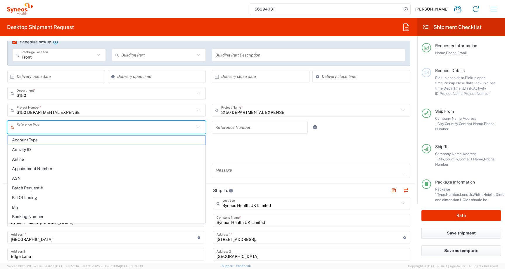
click at [99, 129] on input "text" at bounding box center [106, 127] width 178 height 10
click at [278, 148] on div "Shipment Type Batch Regular" at bounding box center [208, 154] width 409 height 17
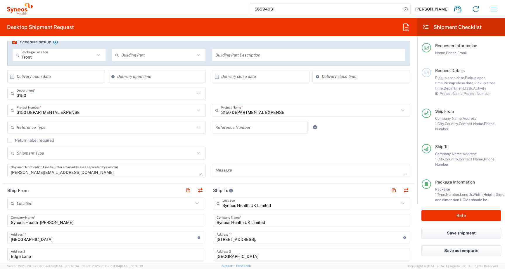
click at [109, 129] on input "text" at bounding box center [106, 127] width 178 height 10
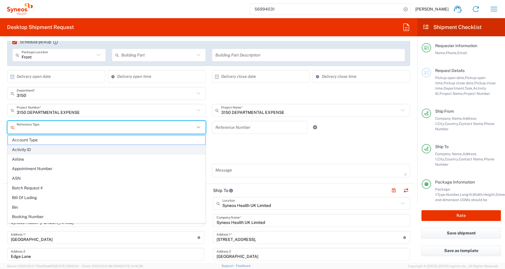
click at [101, 148] on span "Activity ID" at bounding box center [106, 149] width 197 height 9
type input "Activity ID"
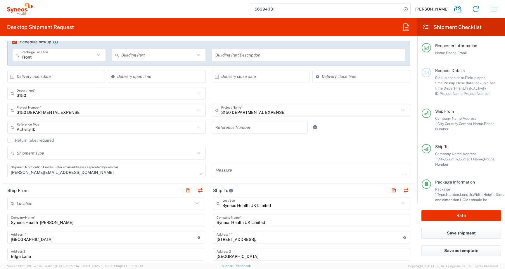
click at [234, 132] on div "Reference Number" at bounding box center [260, 127] width 96 height 13
type input "djwbahhw"
click at [233, 145] on div "Return label required" at bounding box center [208, 142] width 403 height 9
drag, startPoint x: 240, startPoint y: 129, endPoint x: 202, endPoint y: 129, distance: 37.4
click at [202, 129] on div "Activity ID Reference Type Account Type Activity ID Airline Appointment Number …" at bounding box center [208, 129] width 409 height 17
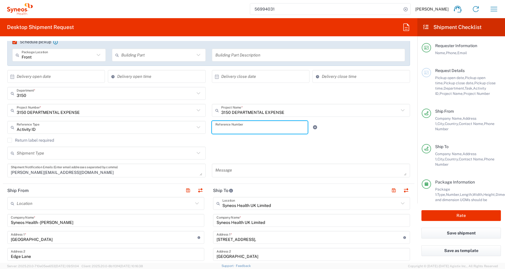
click at [180, 128] on input "Activity ID" at bounding box center [106, 127] width 178 height 10
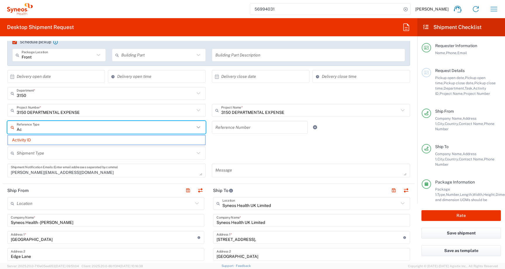
type input "A"
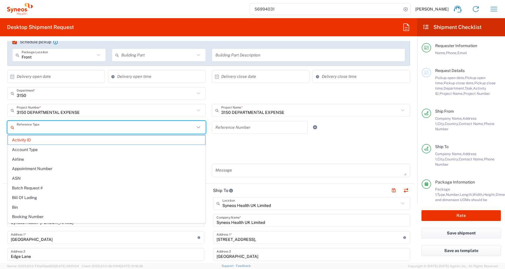
click at [264, 148] on div "Shipment Type Batch Regular" at bounding box center [208, 154] width 409 height 17
type input "Activity ID"
click at [125, 129] on input "text" at bounding box center [106, 127] width 178 height 10
click at [155, 131] on input "text" at bounding box center [106, 127] width 178 height 10
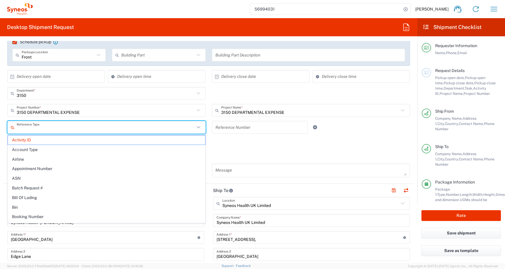
click at [251, 142] on div "Return label required" at bounding box center [208, 142] width 403 height 9
type input "Activity ID"
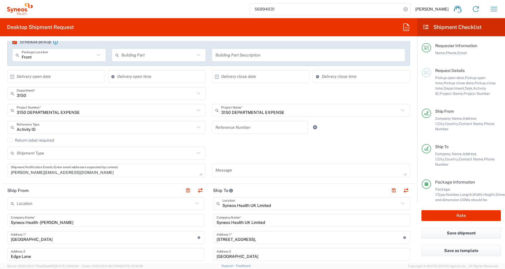
click at [200, 127] on icon at bounding box center [199, 127] width 8 height 8
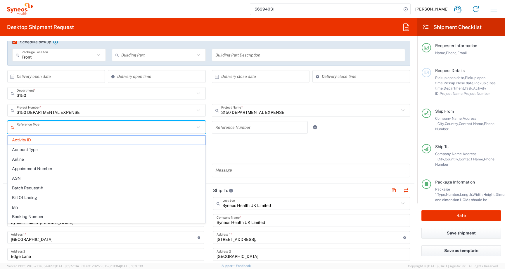
click at [13, 128] on icon at bounding box center [14, 126] width 6 height 9
click at [12, 128] on icon at bounding box center [14, 126] width 6 height 9
click at [265, 160] on div "Shipment Type Batch Regular" at bounding box center [208, 154] width 409 height 17
type input "Activity ID"
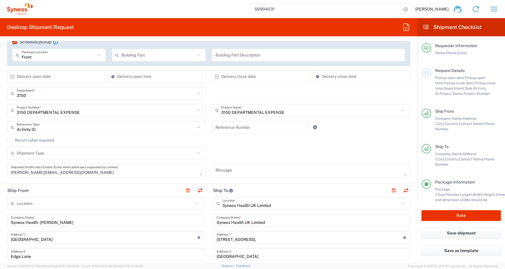
click at [167, 129] on input "Activity ID" at bounding box center [106, 127] width 178 height 10
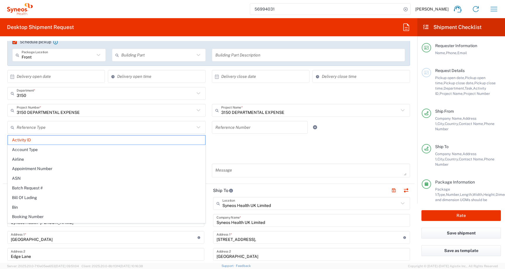
click at [258, 153] on div "Shipment Type Batch Regular" at bounding box center [208, 154] width 409 height 17
type input "Activity ID"
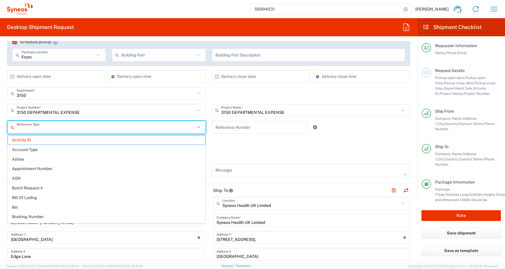
click at [193, 131] on input "text" at bounding box center [106, 127] width 178 height 10
click at [226, 144] on div "Return label required" at bounding box center [208, 142] width 403 height 9
type input "Activity ID"
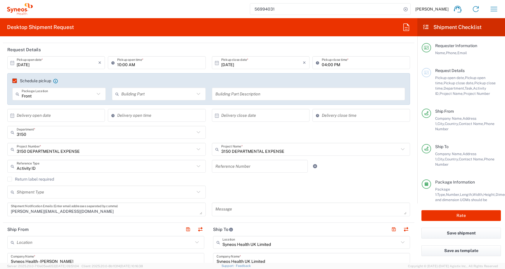
scroll to position [64, 0]
click at [140, 94] on input "text" at bounding box center [157, 94] width 73 height 10
click at [187, 79] on agx-checkbox-control "Schedule pickup When scheduling a pickup please be sure to meet the following c…" at bounding box center [208, 80] width 393 height 5
click at [86, 170] on agx-dropdown-input "Activity ID Reference Type Activity ID Account Type Airline Appointment Number …" at bounding box center [106, 166] width 198 height 13
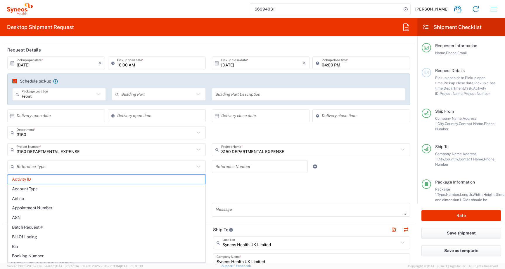
click at [198, 167] on icon at bounding box center [198, 166] width 4 height 2
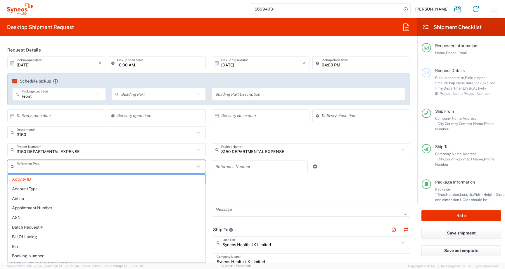
click at [167, 166] on input "text" at bounding box center [106, 166] width 178 height 10
click at [11, 166] on icon at bounding box center [14, 166] width 6 height 9
click at [250, 188] on div "Shipment Type Batch Regular" at bounding box center [208, 194] width 409 height 17
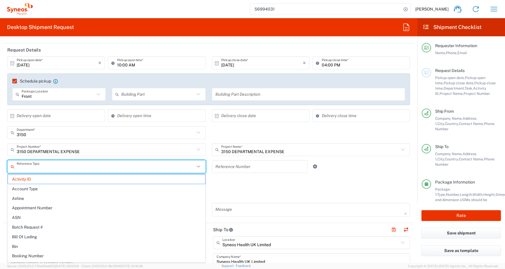
type input "Activity ID"
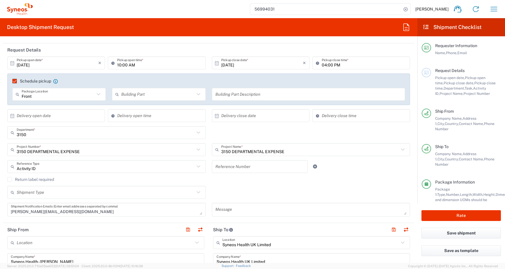
click at [201, 169] on icon at bounding box center [199, 167] width 8 height 8
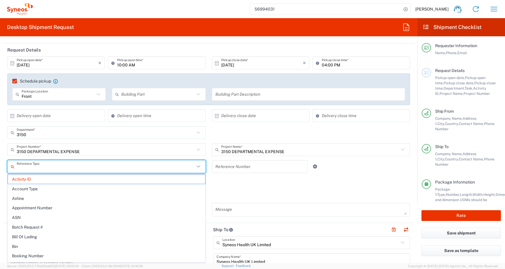
click at [268, 188] on div "Shipment Type Batch Regular" at bounding box center [208, 194] width 409 height 17
type input "Activity ID"
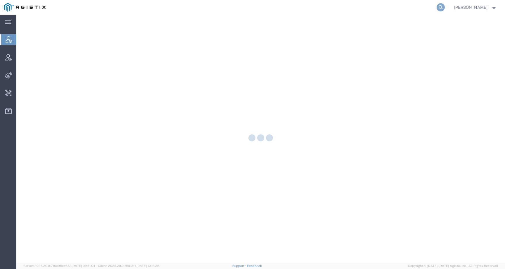
click at [445, 5] on icon at bounding box center [441, 7] width 8 height 8
click at [437, 6] on input "search" at bounding box center [348, 7] width 178 height 14
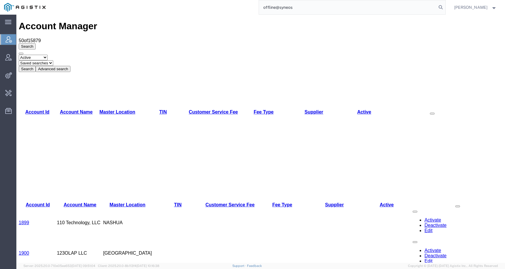
type input "offline@syneos"
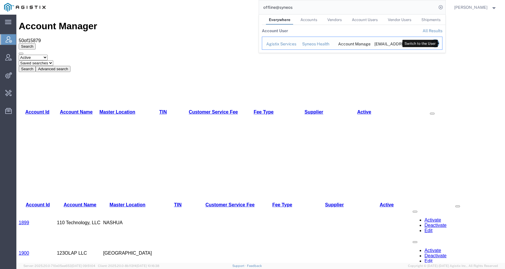
click at [439, 42] on icon "Search Results" at bounding box center [435, 43] width 8 height 8
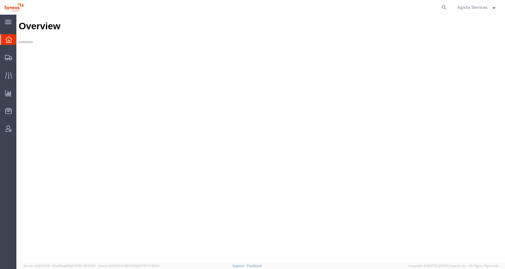
click at [441, 8] on icon at bounding box center [444, 7] width 8 height 8
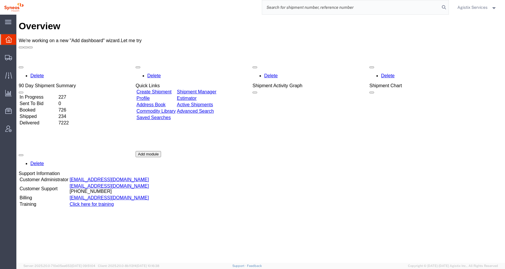
click at [421, 8] on input "search" at bounding box center [351, 7] width 178 height 14
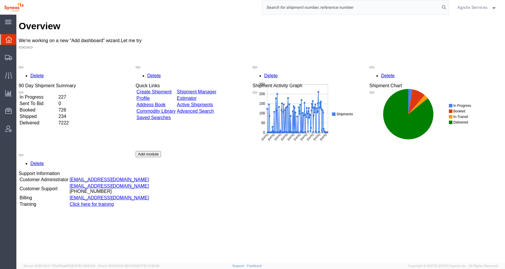
paste input "56994031"
type input "56994031"
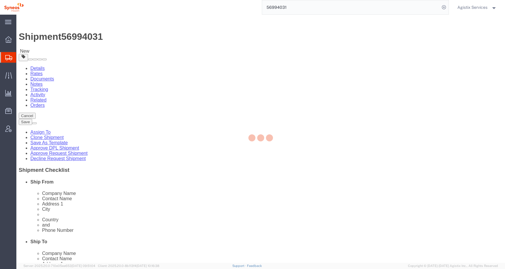
select select
select select "61570"
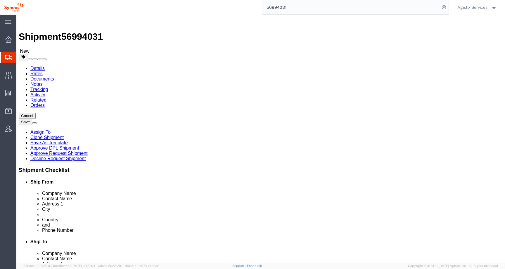
click icon
click at [6, 74] on icon at bounding box center [8, 75] width 7 height 6
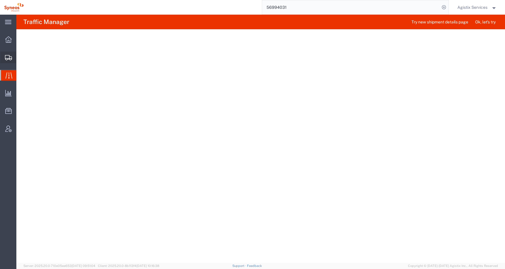
click at [6, 59] on icon at bounding box center [8, 57] width 7 height 5
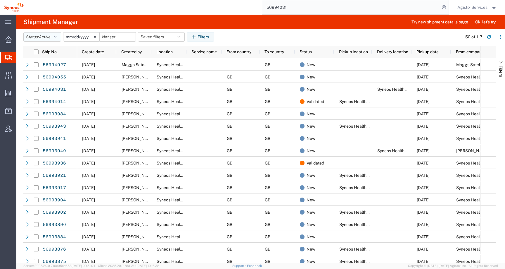
click at [49, 37] on span "Active" at bounding box center [45, 36] width 12 height 5
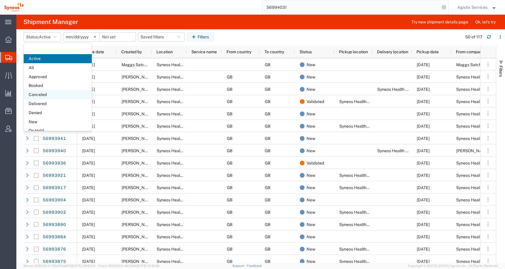
click at [44, 91] on span "Canceled" at bounding box center [58, 94] width 68 height 9
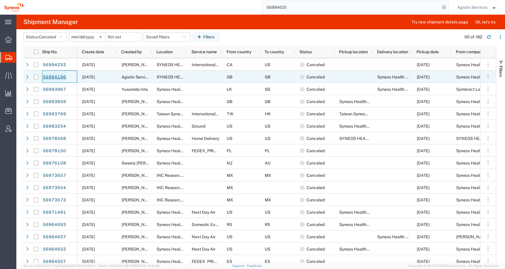
click at [57, 79] on link "56994196" at bounding box center [54, 76] width 24 height 9
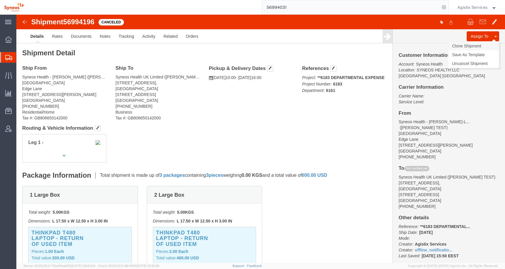
click link "Clone Shipment"
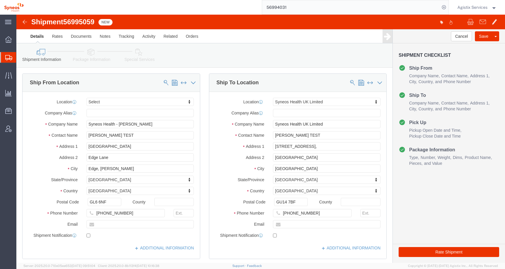
select select
select select "61570"
click span "56995059"
copy span "56995059"
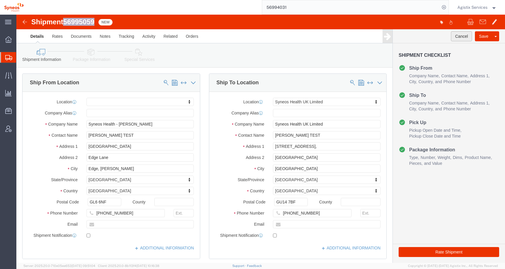
click button "Cancel"
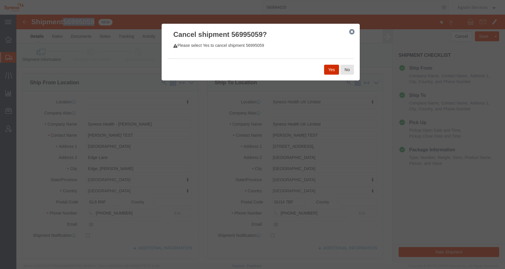
click button "Yes"
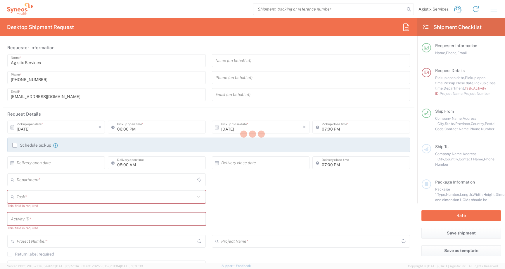
type input "[US_STATE]"
type input "[GEOGRAPHIC_DATA]"
type input "4510"
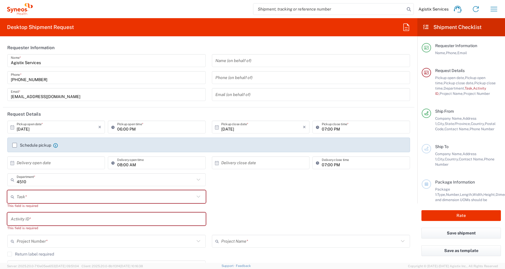
click at [277, 11] on input "search" at bounding box center [328, 9] width 151 height 11
type input "SYNEOS HEALTH LLC [GEOGRAPHIC_DATA] [GEOGRAPHIC_DATA]"
paste input "56995059"
type input "56995059"
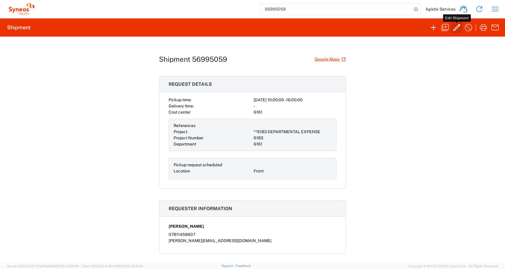
click at [459, 29] on icon "button" at bounding box center [456, 27] width 9 height 9
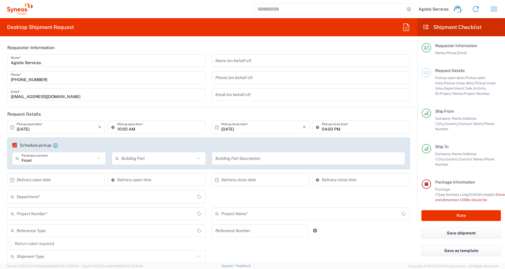
type input "[GEOGRAPHIC_DATA]"
type input "Large Box"
type input "**6183 DEPARTMENTAL EXPENSE"
type input "6183"
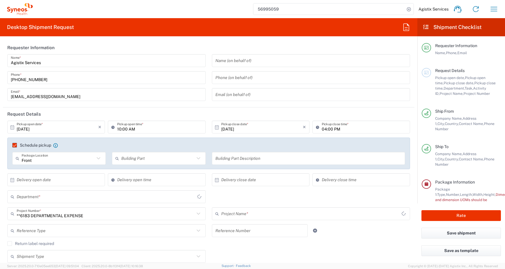
type input "[GEOGRAPHIC_DATA]"
type input "6161"
type input "Large Box"
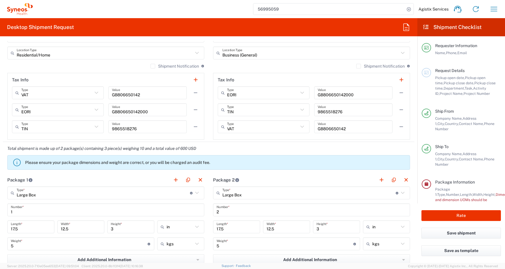
scroll to position [488, 0]
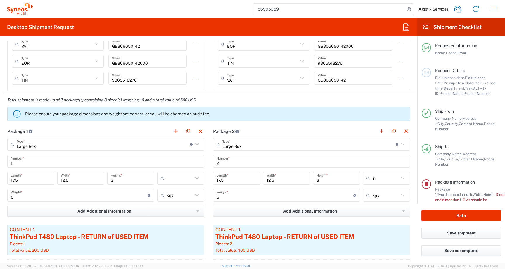
click at [177, 180] on input "text" at bounding box center [180, 177] width 27 height 9
click at [173, 198] on span "cm" at bounding box center [181, 200] width 46 height 9
type input "44.45"
type input "31.75"
type input "7.62"
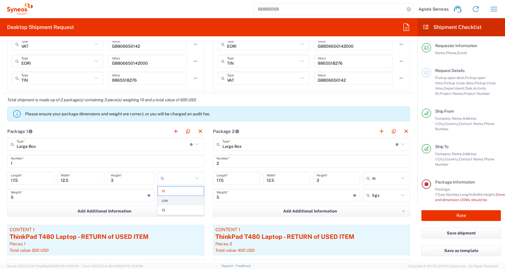
type input "cm"
click at [382, 180] on input "text" at bounding box center [385, 177] width 27 height 9
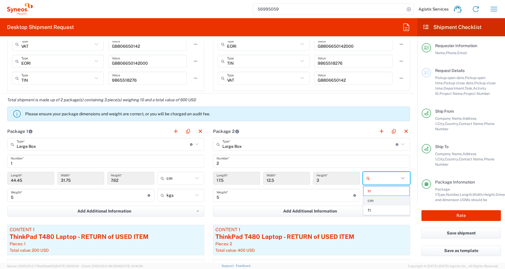
click at [378, 197] on span "cm" at bounding box center [387, 200] width 46 height 9
type input "44.45"
type input "31.75"
type input "7.62"
type input "cm"
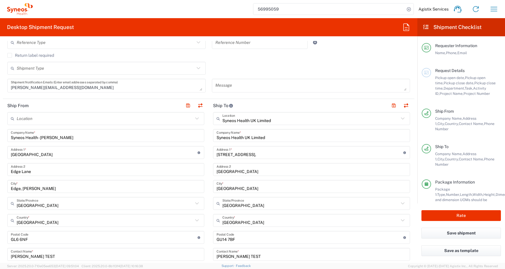
scroll to position [82, 0]
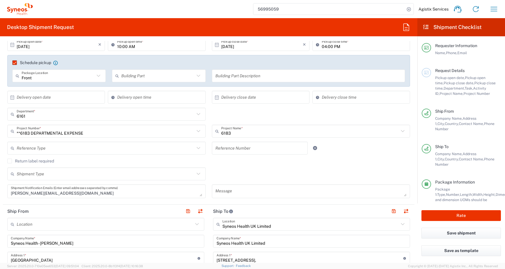
click at [58, 146] on input "text" at bounding box center [106, 148] width 178 height 10
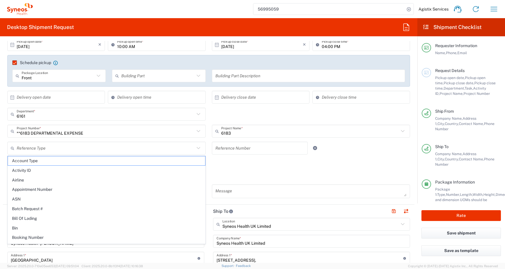
click at [245, 158] on div "Reference Number" at bounding box center [260, 149] width 102 height 17
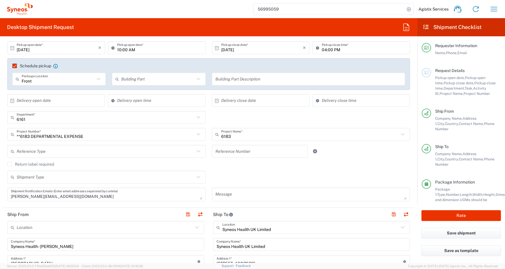
scroll to position [77, 0]
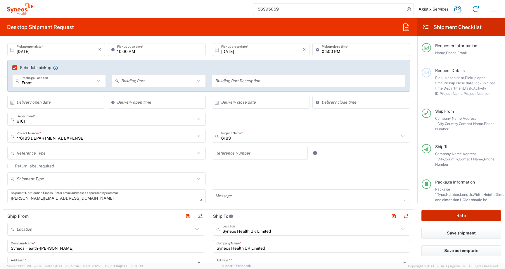
click at [426, 213] on button "Rate" at bounding box center [462, 215] width 80 height 11
type input "KATE TEST"
type input "555-5554-5555"
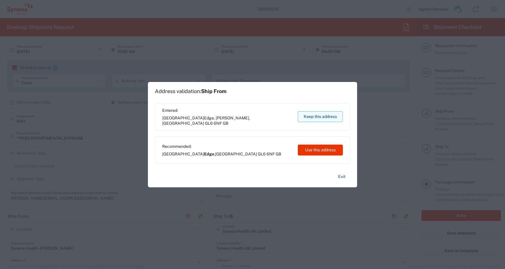
click at [333, 114] on button "Keep this address" at bounding box center [320, 116] width 45 height 11
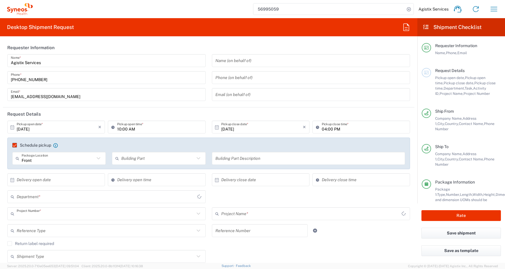
type input "**6183 DEPARTMENTAL EXPENSE"
type input "6183"
type input "England"
type input "6161"
type input "Large Box"
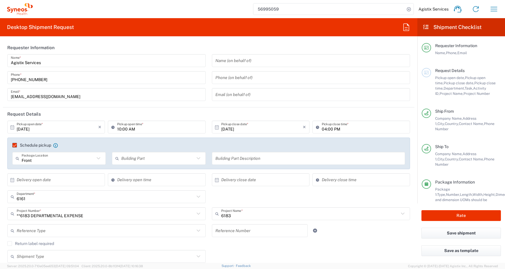
type input "England"
click at [114, 230] on input "text" at bounding box center [106, 230] width 178 height 10
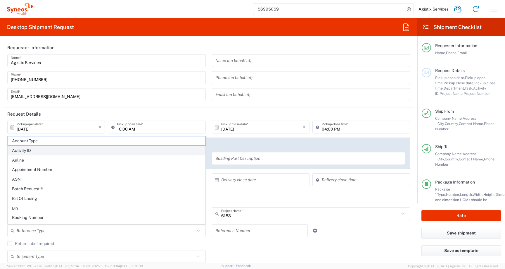
click at [97, 151] on span "Activity ID" at bounding box center [106, 150] width 197 height 9
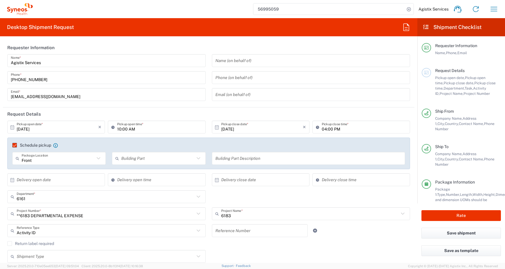
click at [232, 229] on input "text" at bounding box center [259, 230] width 89 height 10
type input "Activity ID"
click at [152, 233] on input "Activity ID" at bounding box center [106, 230] width 178 height 10
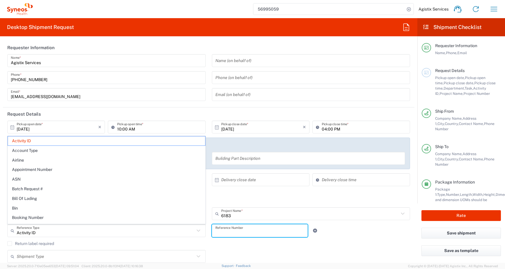
click at [247, 232] on input "text" at bounding box center [259, 230] width 89 height 10
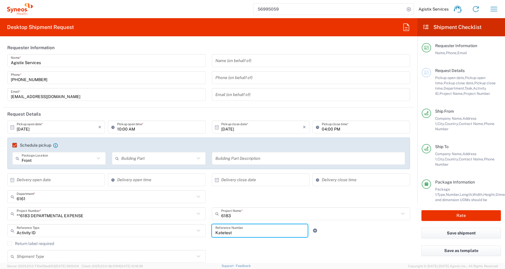
type input "Katetest"
click at [351, 258] on div "Shipment Type Batch Regular" at bounding box center [208, 258] width 409 height 17
click at [350, 236] on div "Activity ID Reference Type Activity ID Account Type Airline Appointment Number …" at bounding box center [208, 232] width 409 height 17
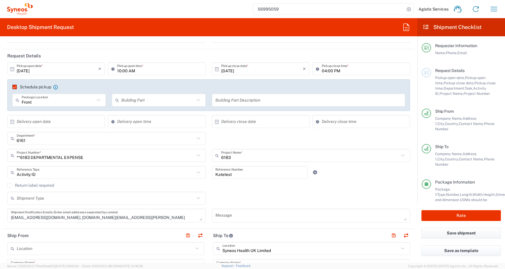
click at [50, 123] on input "text" at bounding box center [58, 121] width 82 height 10
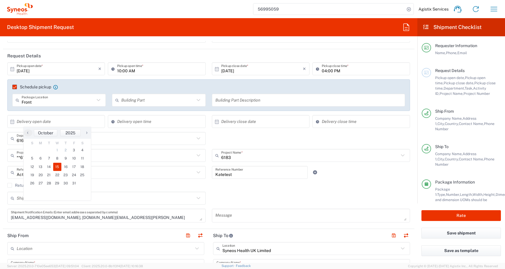
click at [54, 168] on span "15" at bounding box center [57, 167] width 8 height 8
type input "10/15/2025"
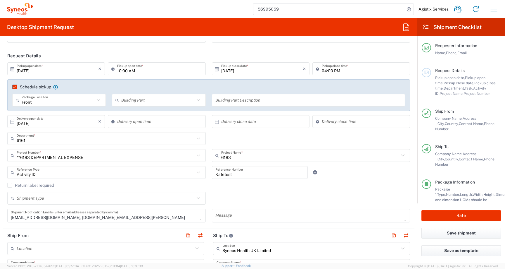
type input "05:41 PM"
click at [140, 123] on input "05:41 PM" at bounding box center [159, 121] width 85 height 10
click at [273, 116] on div "× Delivery close date" at bounding box center [261, 121] width 98 height 13
click at [257, 121] on input "text" at bounding box center [262, 121] width 82 height 10
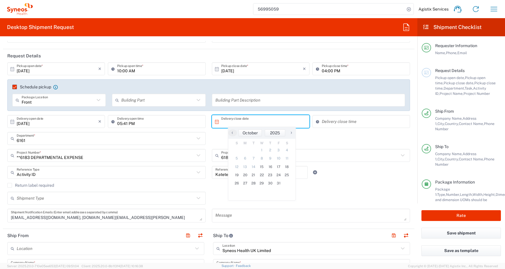
type input "10/15/2025"
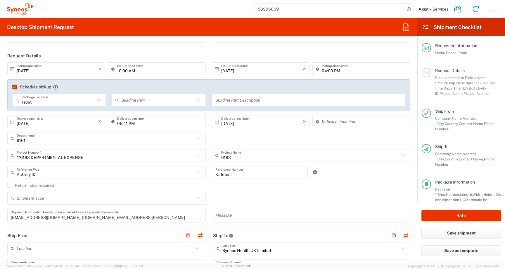
type input "05:41 PM"
click at [332, 124] on input "05:41 PM" at bounding box center [364, 121] width 85 height 10
click at [335, 138] on div "6161 Department * 6161 3000 3100 3109 3110 3111 3112 3125 3130 3135 3136 3150 3…" at bounding box center [208, 140] width 409 height 17
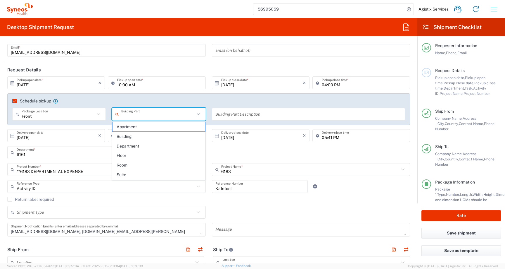
click at [163, 113] on input "text" at bounding box center [157, 114] width 73 height 10
click at [156, 132] on li "Building" at bounding box center [158, 137] width 93 height 10
type input "Building"
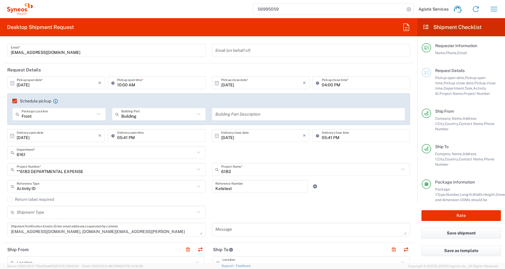
click at [236, 113] on input "text" at bounding box center [308, 114] width 186 height 10
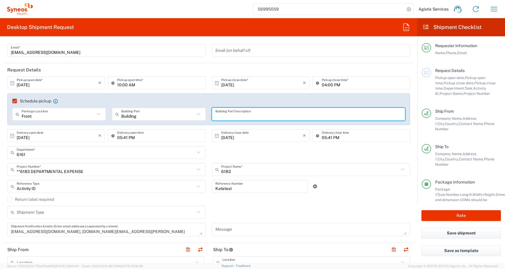
click at [259, 141] on div "10/15/2025 × Delivery close date" at bounding box center [261, 135] width 98 height 13
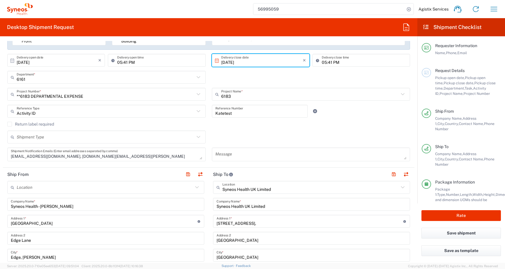
scroll to position [128, 0]
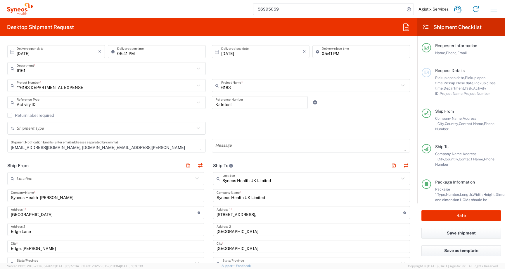
click at [134, 133] on div "Shipment Type" at bounding box center [106, 128] width 198 height 13
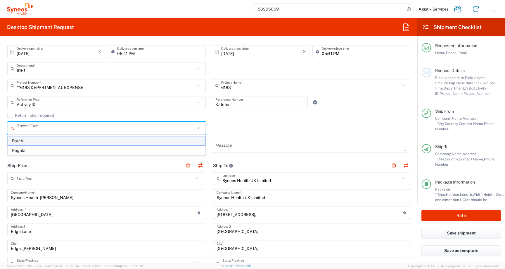
click at [132, 140] on span "Batch" at bounding box center [106, 140] width 197 height 9
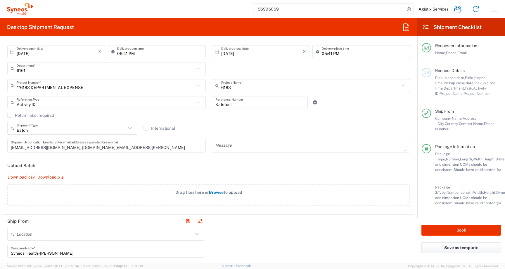
click at [113, 130] on input "Batch" at bounding box center [72, 128] width 110 height 10
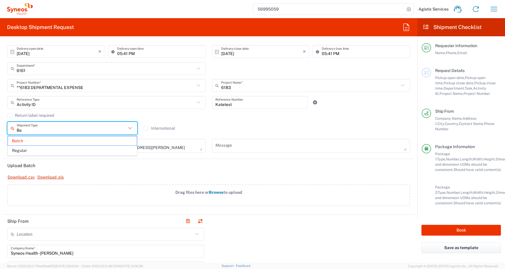
type input "B"
click at [194, 117] on agx-checkbox-control "Return label required" at bounding box center [208, 115] width 403 height 5
type input "Batch"
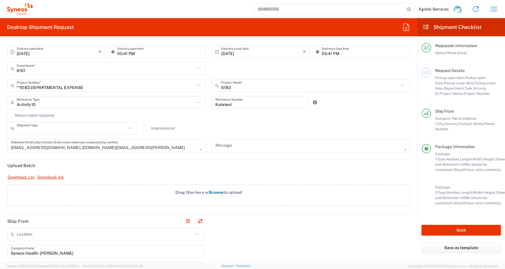
click at [118, 129] on input "text" at bounding box center [72, 128] width 110 height 10
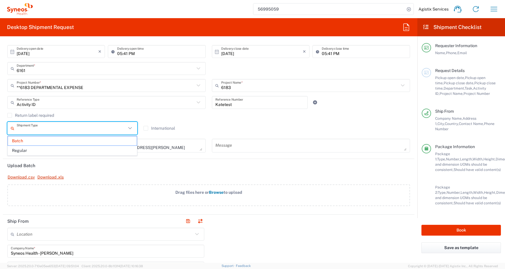
click at [131, 127] on icon at bounding box center [130, 128] width 8 height 8
click at [146, 108] on div "Activity ID Reference Type" at bounding box center [106, 102] width 198 height 13
type input "Batch"
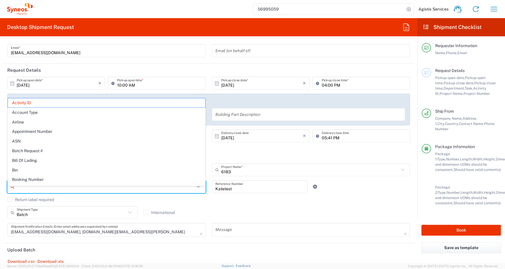
scroll to position [35, 0]
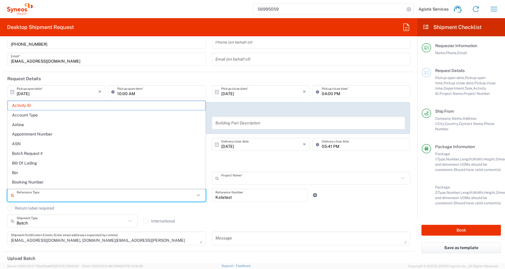
click at [306, 178] on input "text" at bounding box center [310, 178] width 178 height 10
type input "Activity ID"
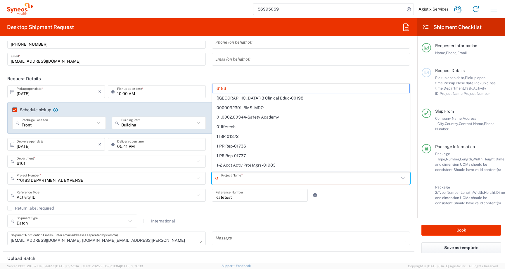
click at [290, 211] on div "Return label required" at bounding box center [208, 209] width 403 height 9
type input "6183"
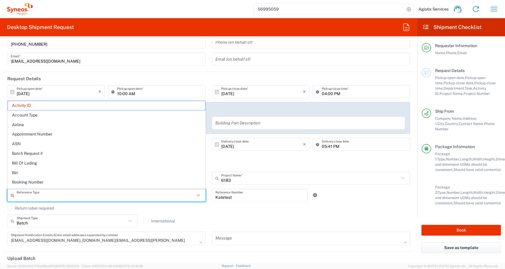
click at [138, 195] on input "text" at bounding box center [106, 195] width 178 height 10
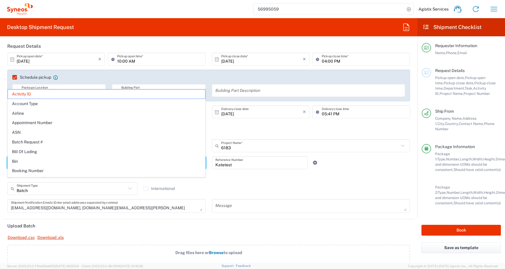
scroll to position [70, 0]
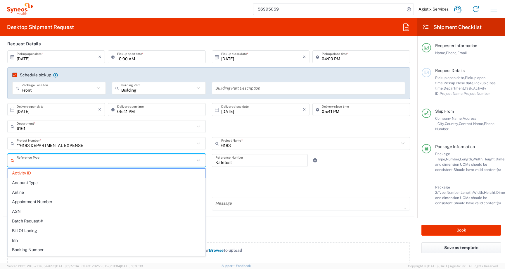
click at [317, 188] on div "Batch Shipment Type Batch Regular International" at bounding box center [208, 187] width 409 height 17
type input "Activity ID"
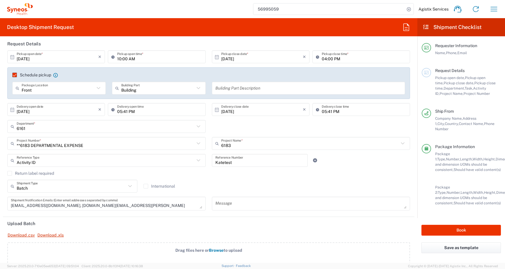
scroll to position [0, 0]
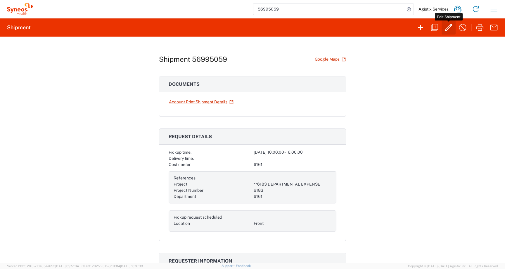
click at [451, 27] on icon "button" at bounding box center [448, 27] width 9 height 9
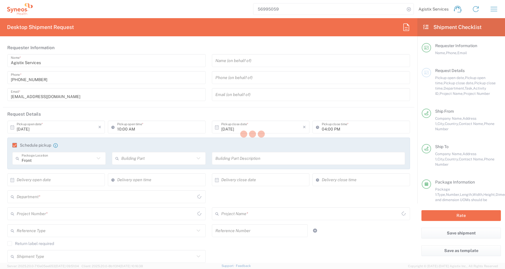
type input "England"
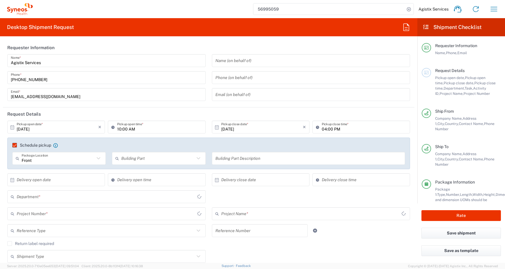
type input "Large Box"
type input "**6183 DEPARTMENTAL EXPENSE"
type input "6183"
type input "England"
type input "6161"
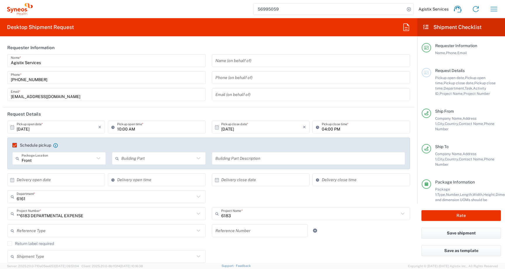
type input "Large Box"
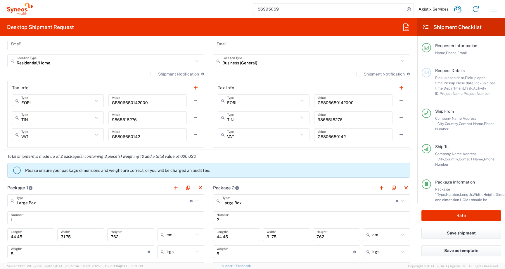
scroll to position [530, 0]
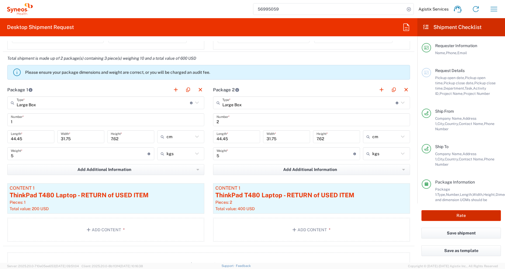
click at [426, 216] on button "Rate" at bounding box center [462, 215] width 80 height 11
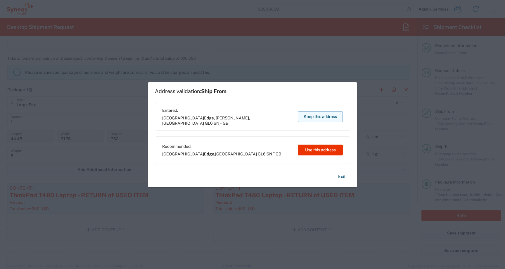
click at [305, 118] on button "Keep this address" at bounding box center [320, 116] width 45 height 11
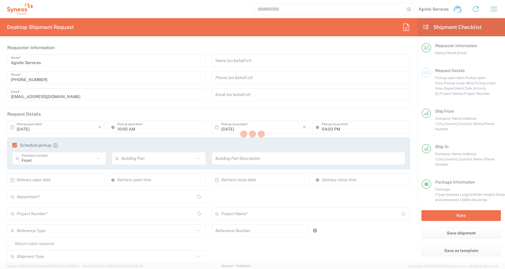
type input "**6183 DEPARTMENTAL EXPENSE"
type input "England"
type input "Large Box"
type input "England"
type input "6183"
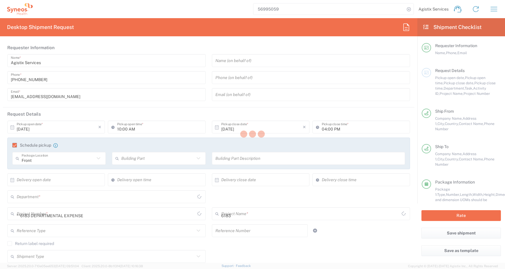
type input "6161"
type input "Large Box"
type input "England"
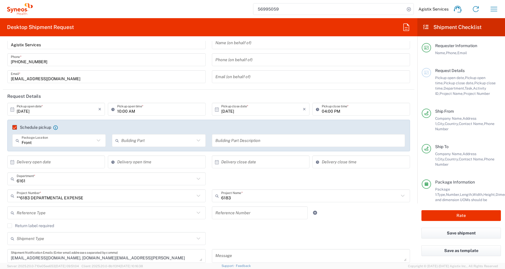
scroll to position [15, 0]
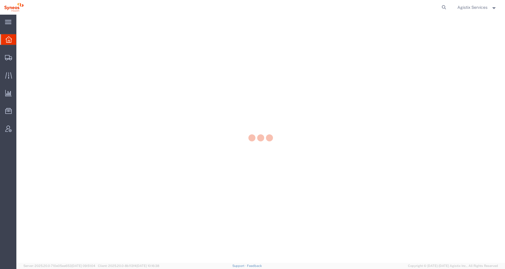
click at [481, 7] on span "Agistix Services" at bounding box center [472, 7] width 30 height 6
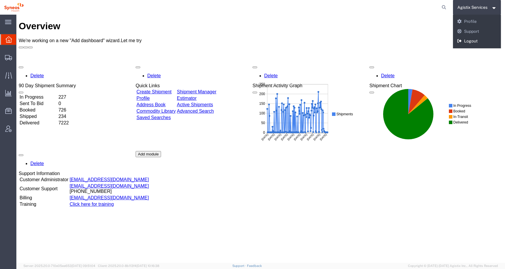
click at [470, 42] on link "Logout" at bounding box center [477, 41] width 48 height 10
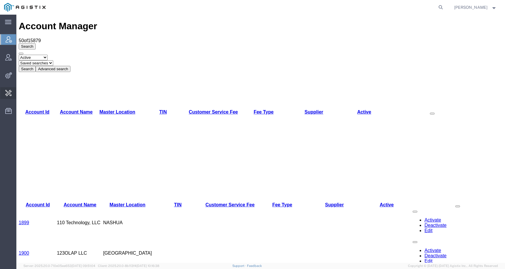
click at [0, 0] on span "Invoice Sending" at bounding box center [0, 0] width 0 height 0
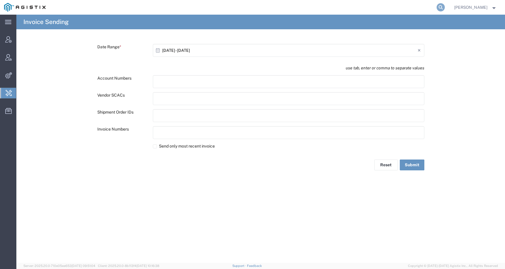
click at [445, 6] on icon at bounding box center [441, 7] width 8 height 8
click at [437, 6] on input "search" at bounding box center [348, 7] width 178 height 14
paste input "SLAX01030638"
type input "SLAX01030638"
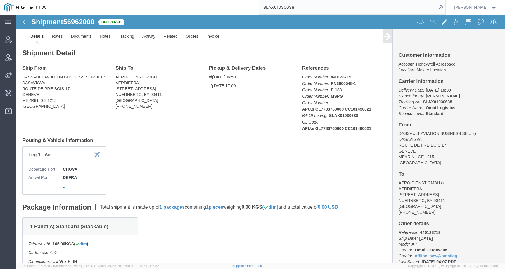
click span "56962000"
copy span "56962000"
click at [0, 0] on span "Invoice Fee Mapping" at bounding box center [0, 0] width 0 height 0
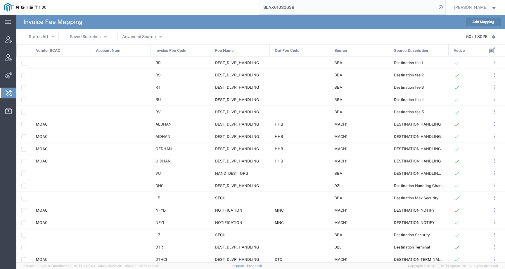
click at [0, 0] on span "Invoice Sending" at bounding box center [0, 0] width 0 height 0
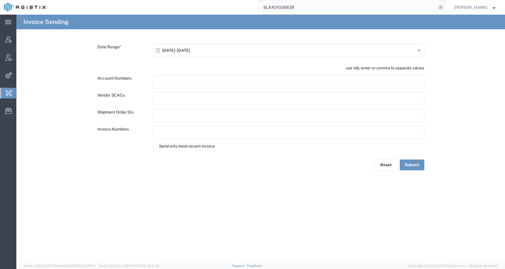
click at [192, 49] on input "[DATE] - [DATE]" at bounding box center [289, 50] width 255 height 9
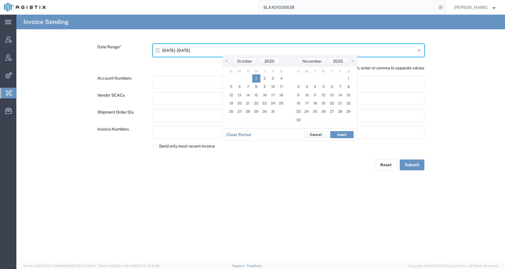
click at [186, 82] on input "text" at bounding box center [181, 81] width 51 height 9
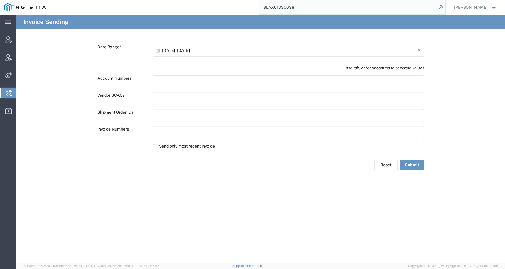
click at [182, 115] on input "text" at bounding box center [181, 115] width 51 height 9
paste input "text"
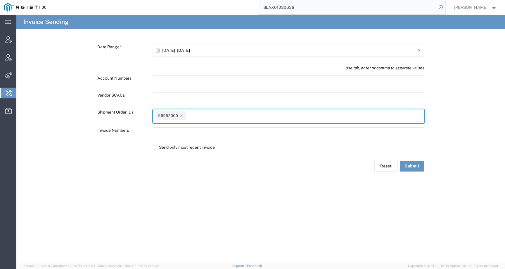
click at [186, 52] on input "[DATE] - [DATE]" at bounding box center [289, 50] width 255 height 9
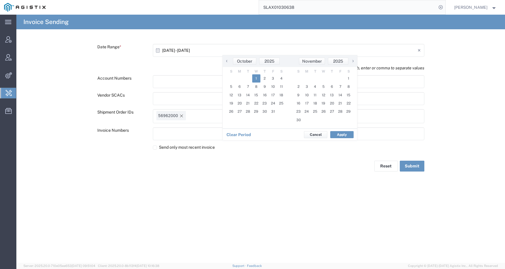
click at [226, 63] on span "‹" at bounding box center [226, 60] width 9 height 7
click at [240, 80] on span "1" at bounding box center [239, 78] width 9 height 8
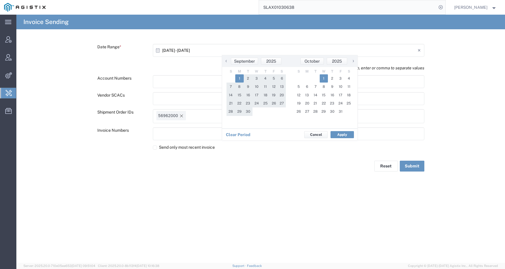
click at [322, 78] on span "1" at bounding box center [323, 78] width 8 height 8
type input "[DATE] - [DATE]"
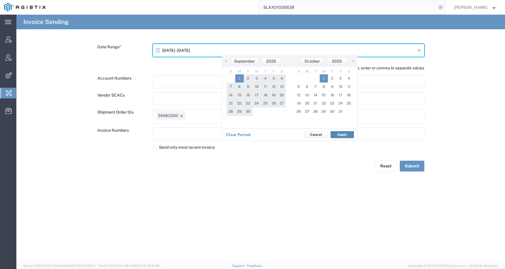
click at [353, 134] on button "Apply" at bounding box center [342, 134] width 23 height 7
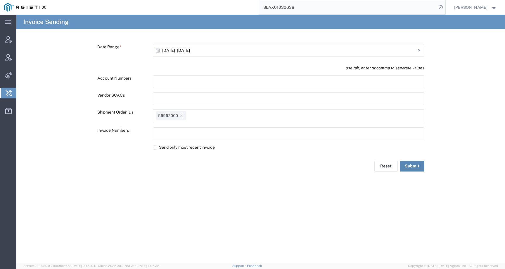
click at [419, 166] on button "Submit" at bounding box center [412, 165] width 25 height 11
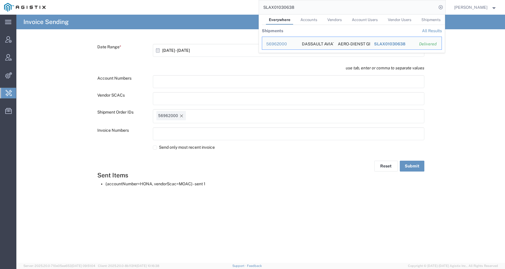
drag, startPoint x: 315, startPoint y: 6, endPoint x: 246, endPoint y: 7, distance: 69.3
click at [246, 7] on div "SLAX01030638 Everywhere Accounts Vendors Account Users Vendor Users Shipments S…" at bounding box center [248, 7] width 396 height 15
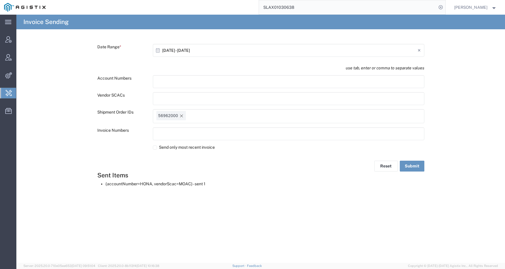
paste input "56962000"
type input "56962000"
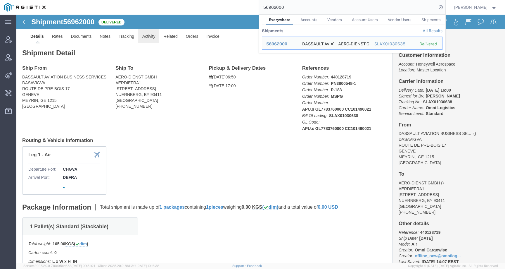
click link "Activity"
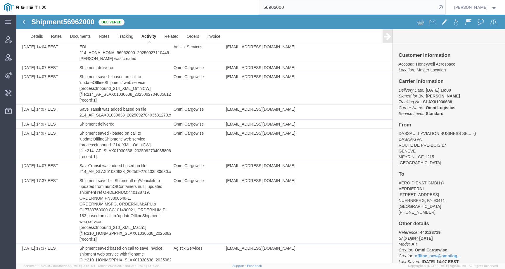
scroll to position [595, 0]
